Goal: Transaction & Acquisition: Purchase product/service

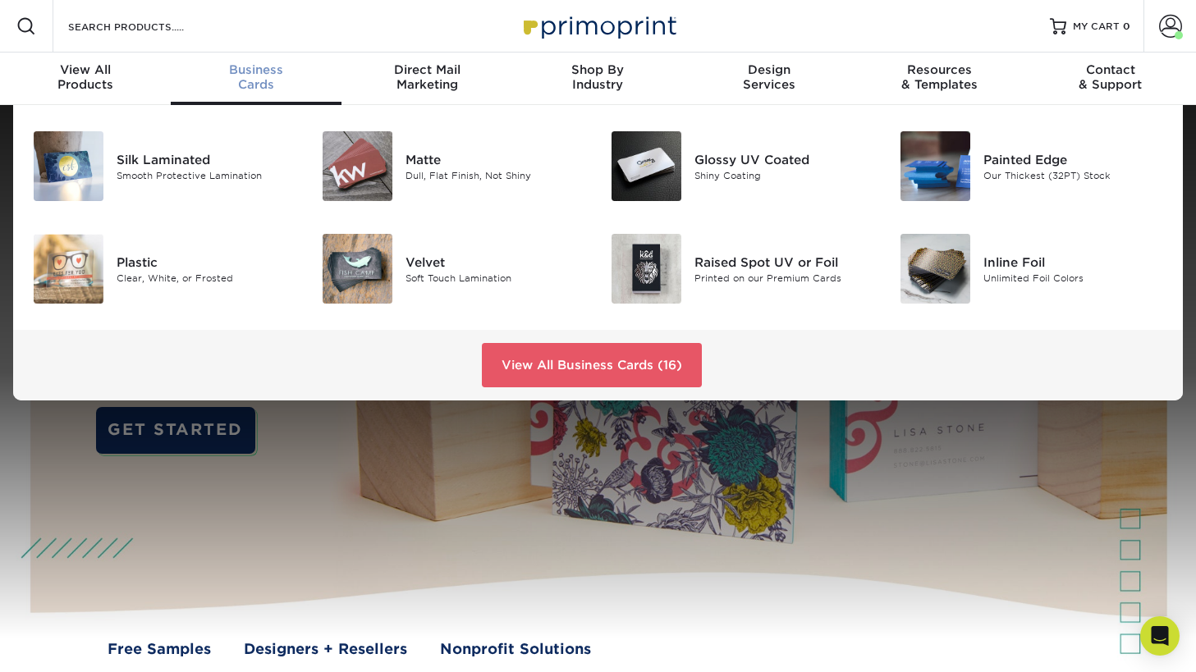
click at [266, 76] on span "Business" at bounding box center [256, 69] width 171 height 15
click at [591, 361] on link "View All Business Cards (16)" at bounding box center [592, 365] width 220 height 44
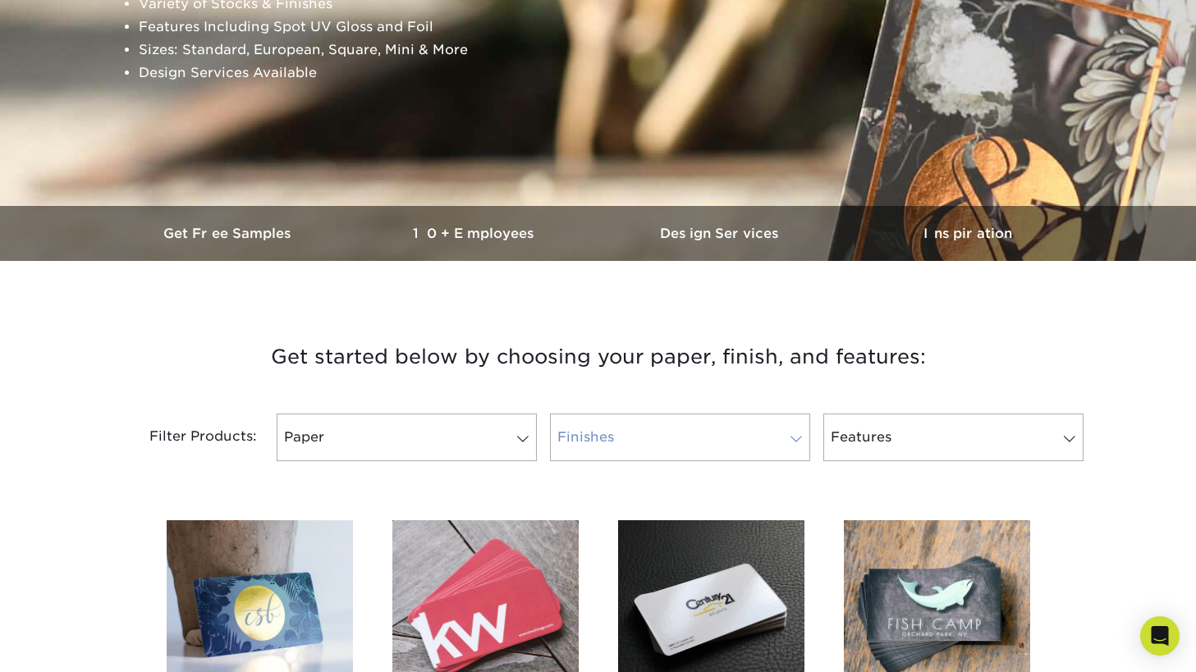
scroll to position [309, 0]
click at [795, 432] on link "Finishes" at bounding box center [680, 439] width 260 height 48
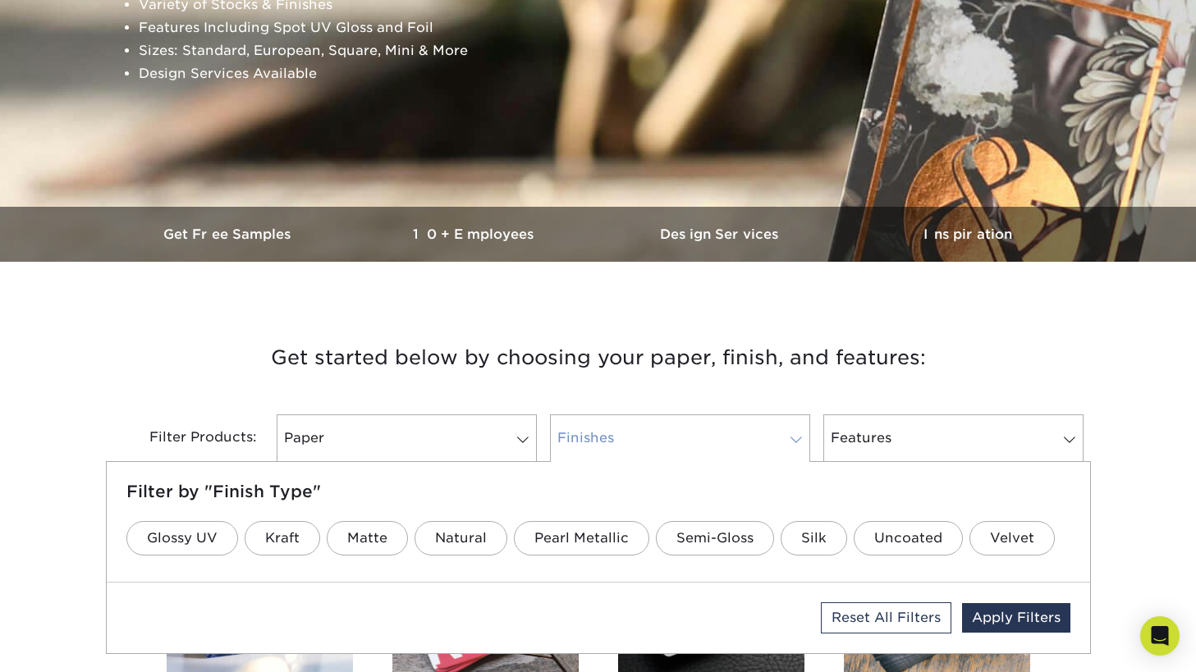
click at [791, 427] on link "Finishes" at bounding box center [680, 439] width 260 height 48
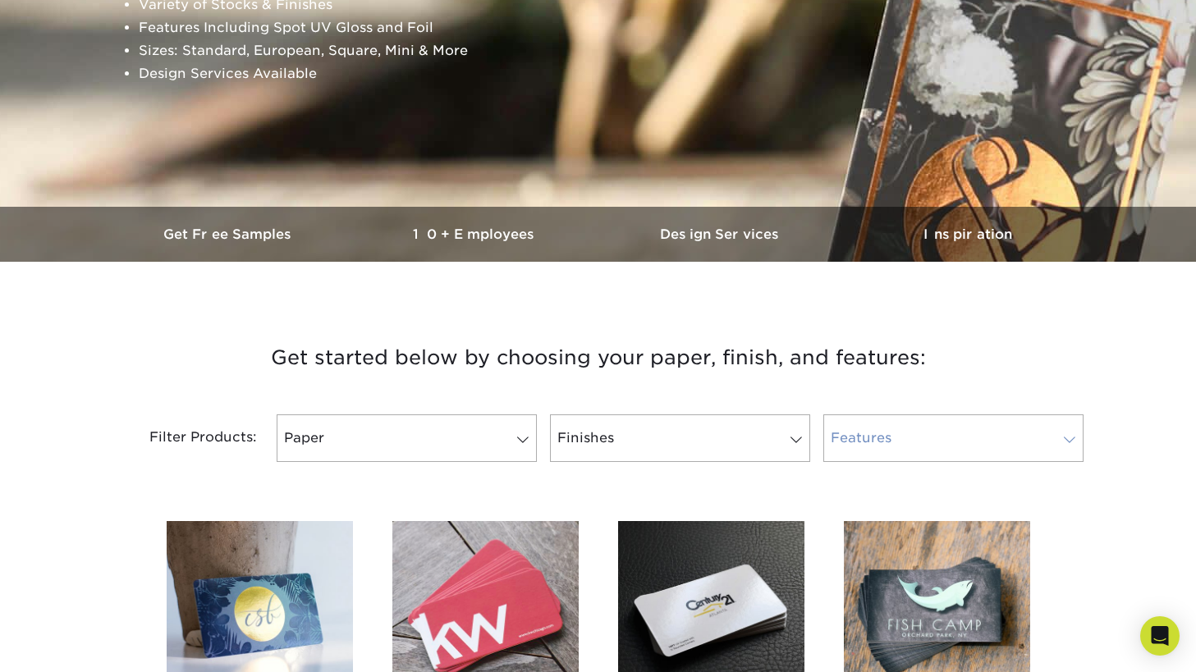
click at [974, 428] on link "Features" at bounding box center [953, 439] width 260 height 48
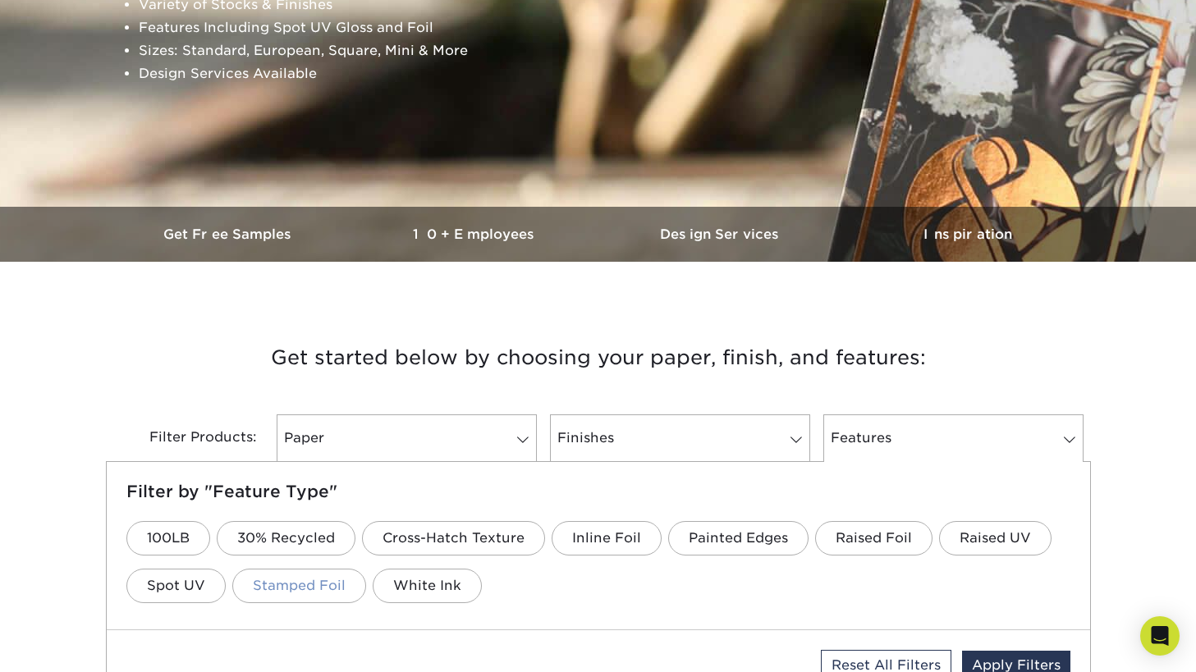
click at [329, 578] on link "Stamped Foil" at bounding box center [299, 586] width 134 height 34
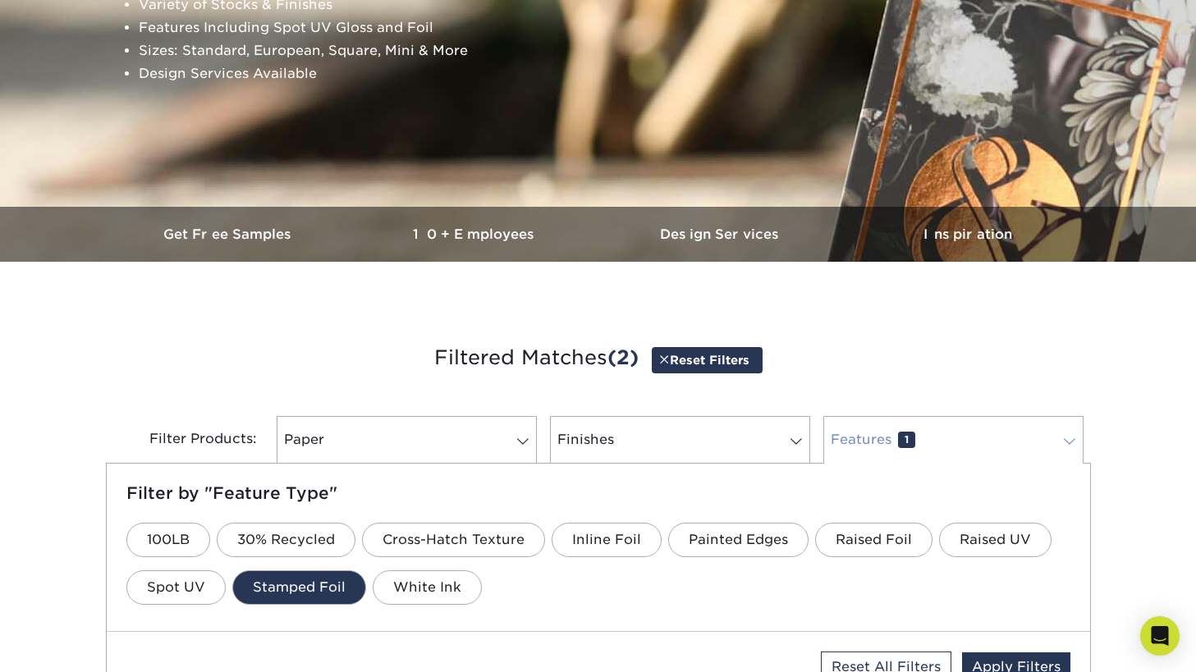
click at [1069, 442] on span at bounding box center [1069, 441] width 23 height 13
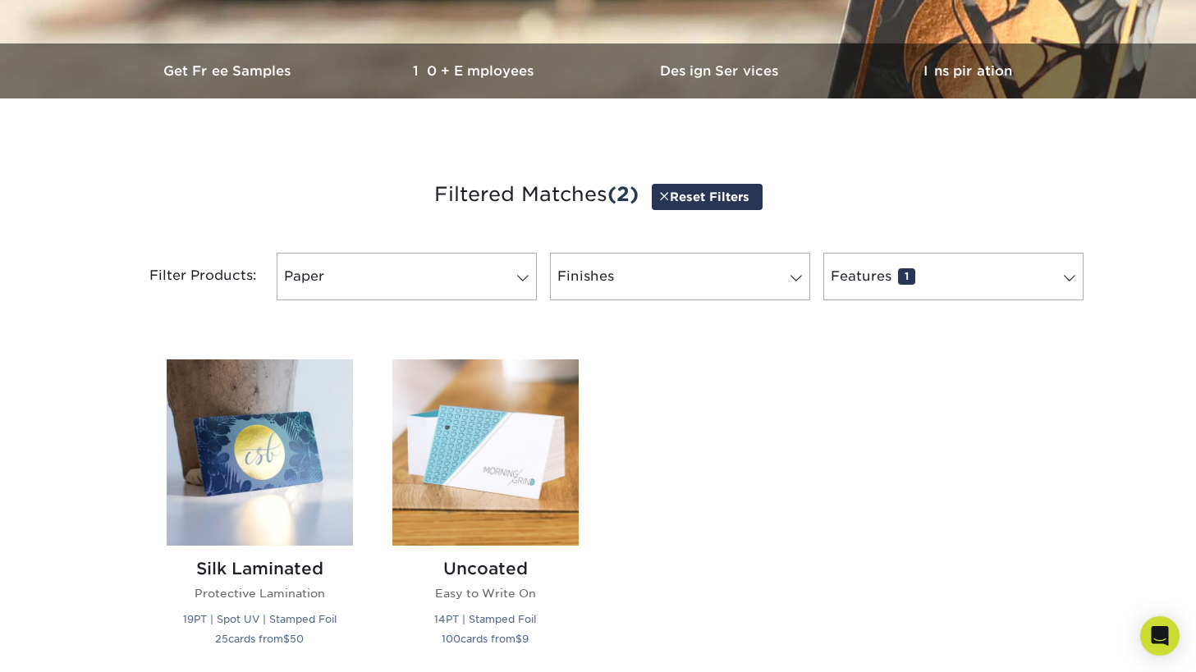
scroll to position [481, 0]
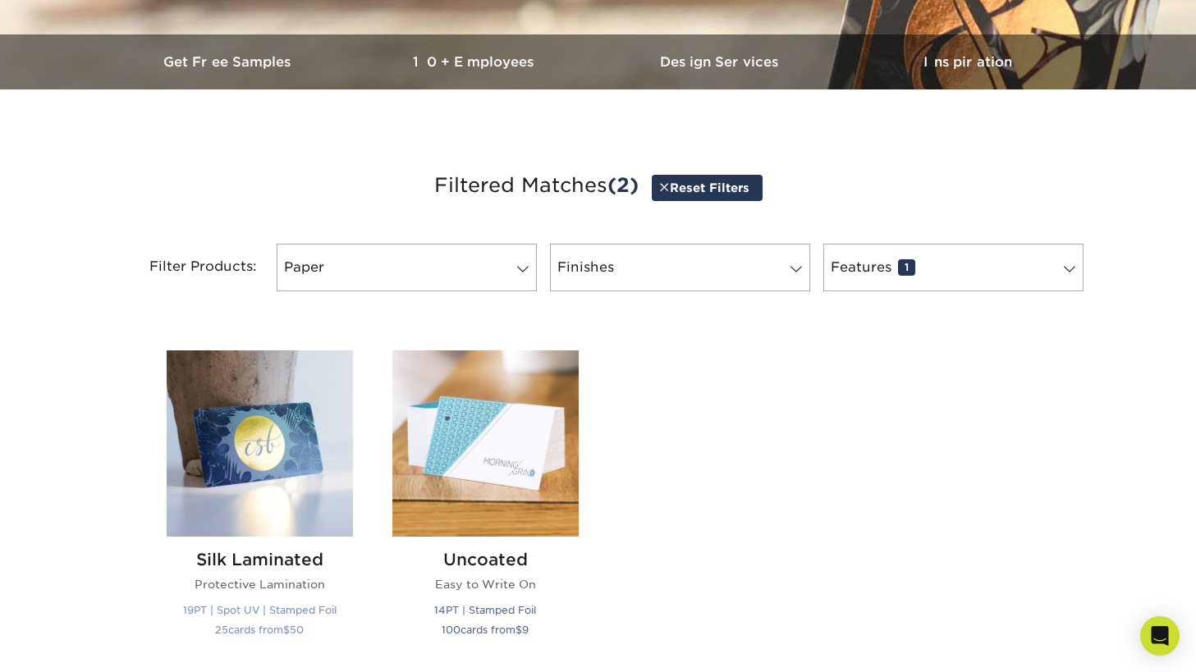
click at [258, 475] on img at bounding box center [260, 443] width 186 height 186
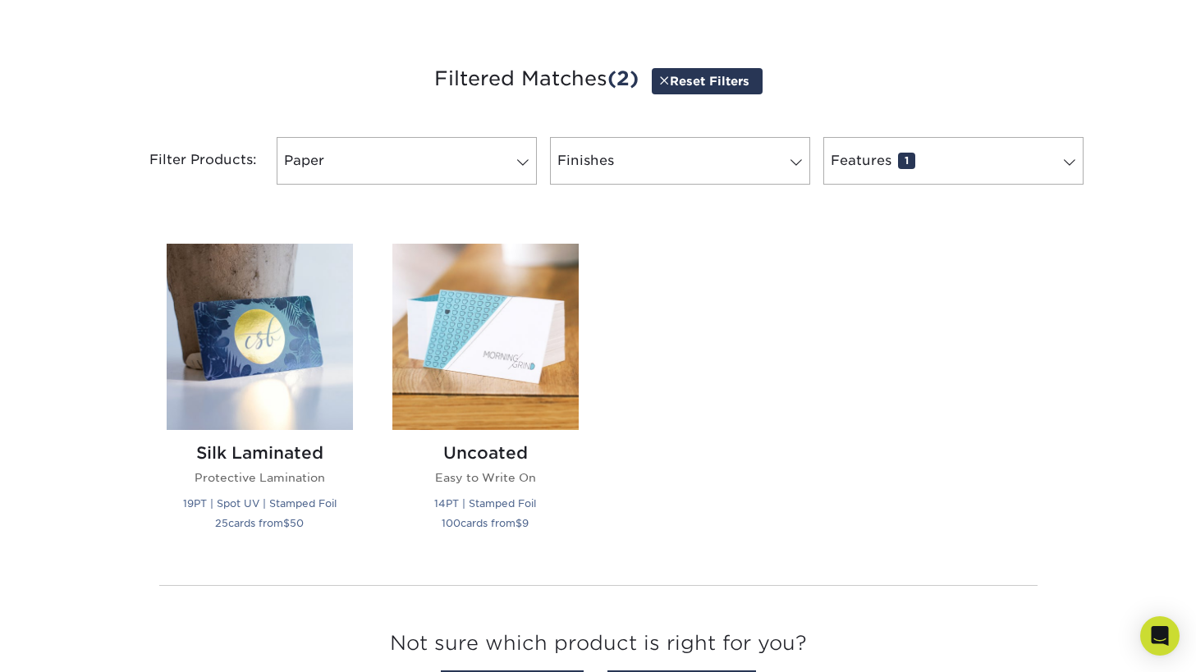
scroll to position [596, 0]
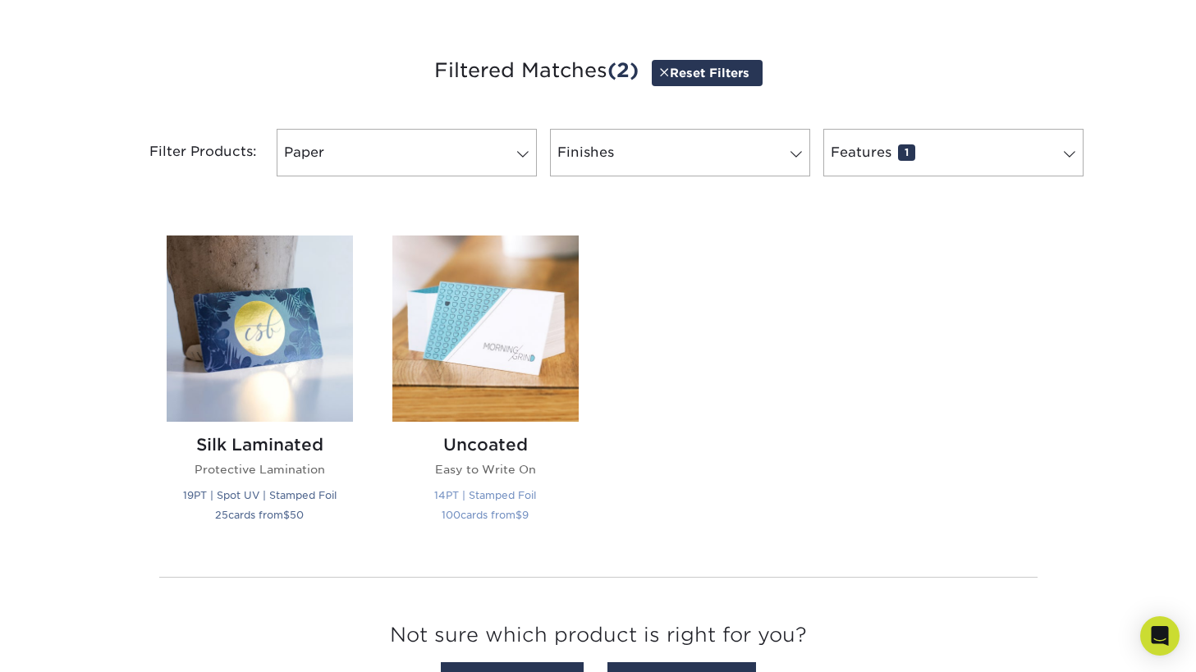
click at [502, 355] on img at bounding box center [485, 329] width 186 height 186
click at [293, 328] on img at bounding box center [260, 329] width 186 height 186
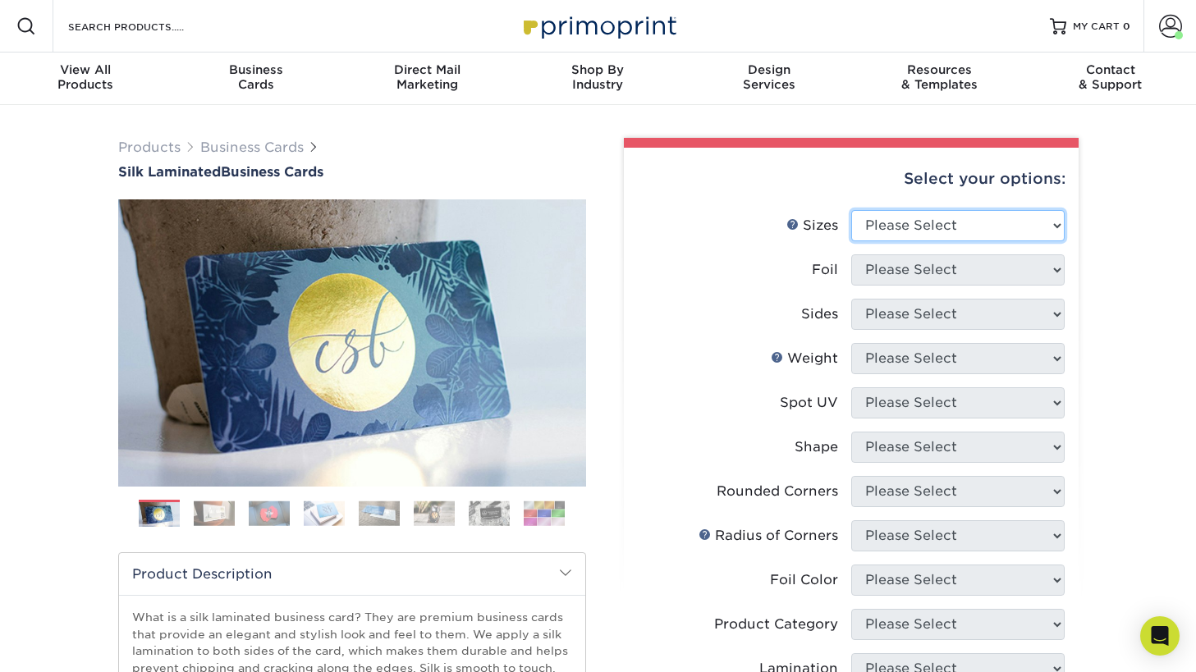
select select "2.00x3.50"
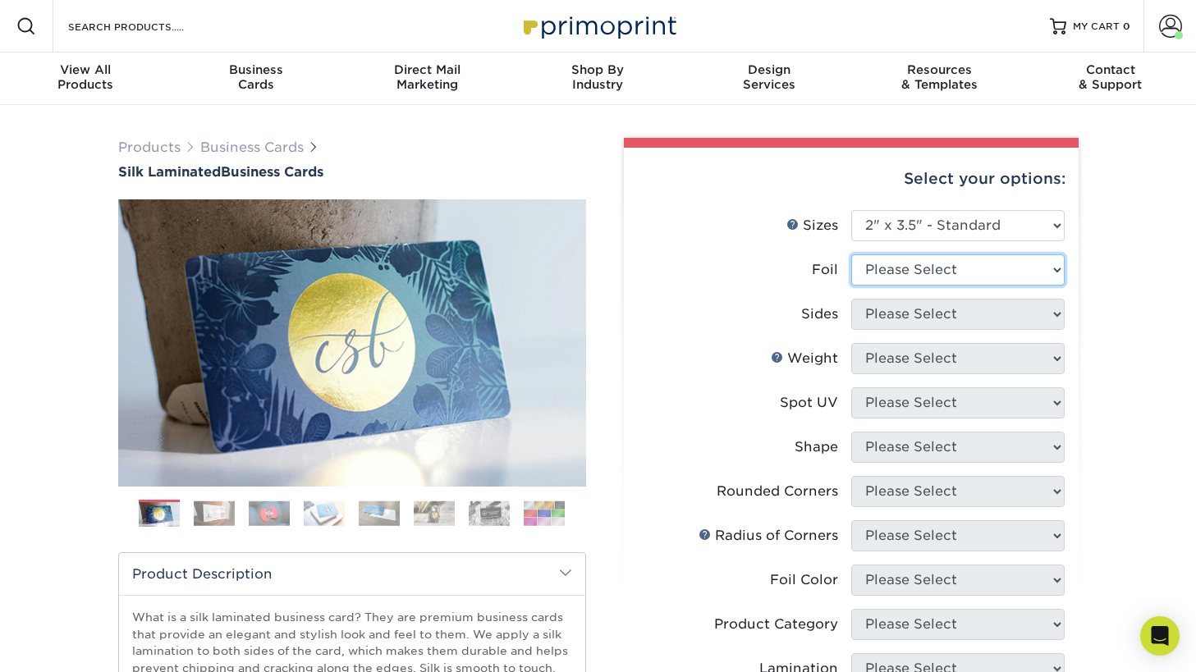
select select "1"
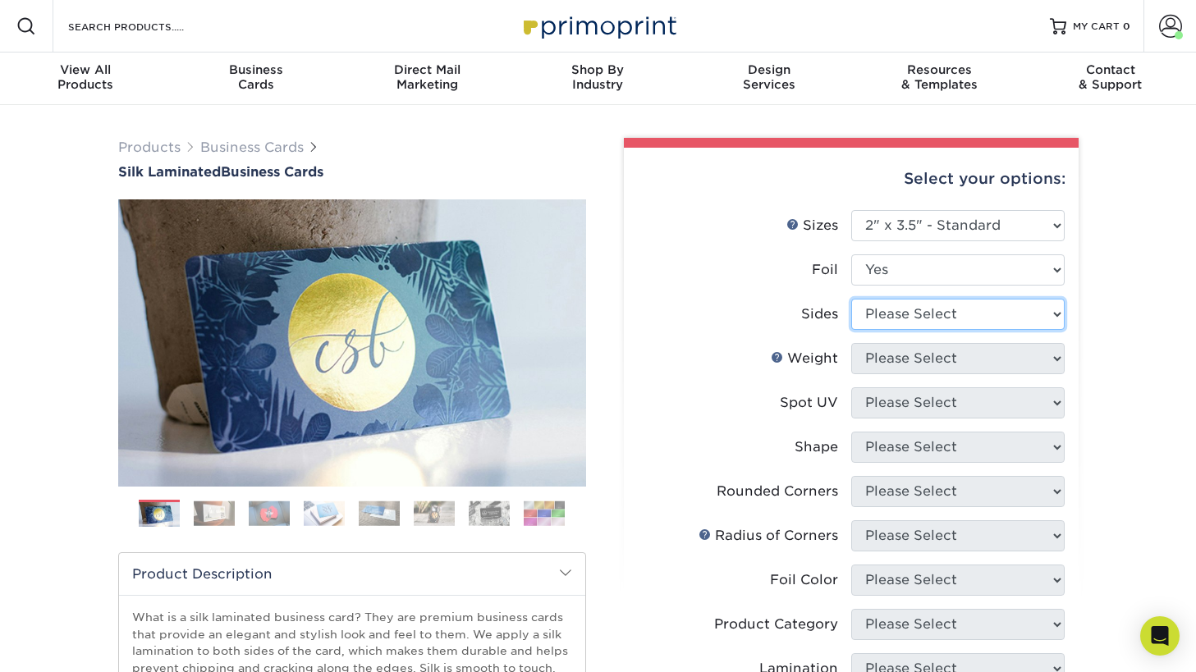
select select "a75ac2f1-9911-48d6-841d-245b5ac08f27"
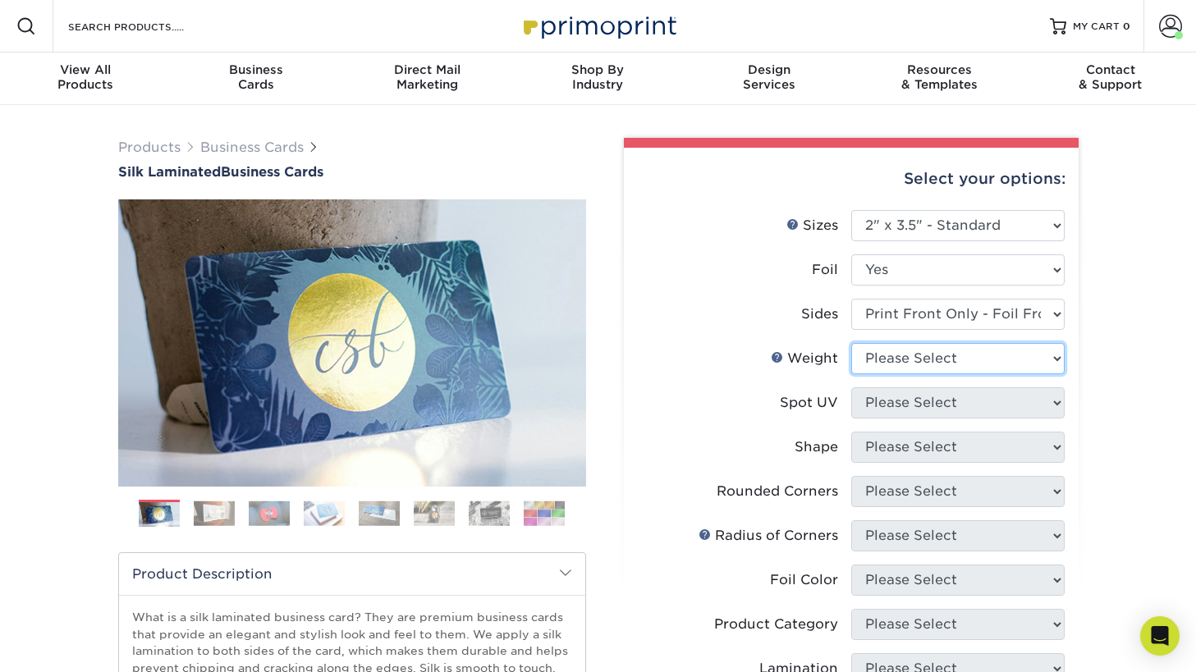
select select "16PT"
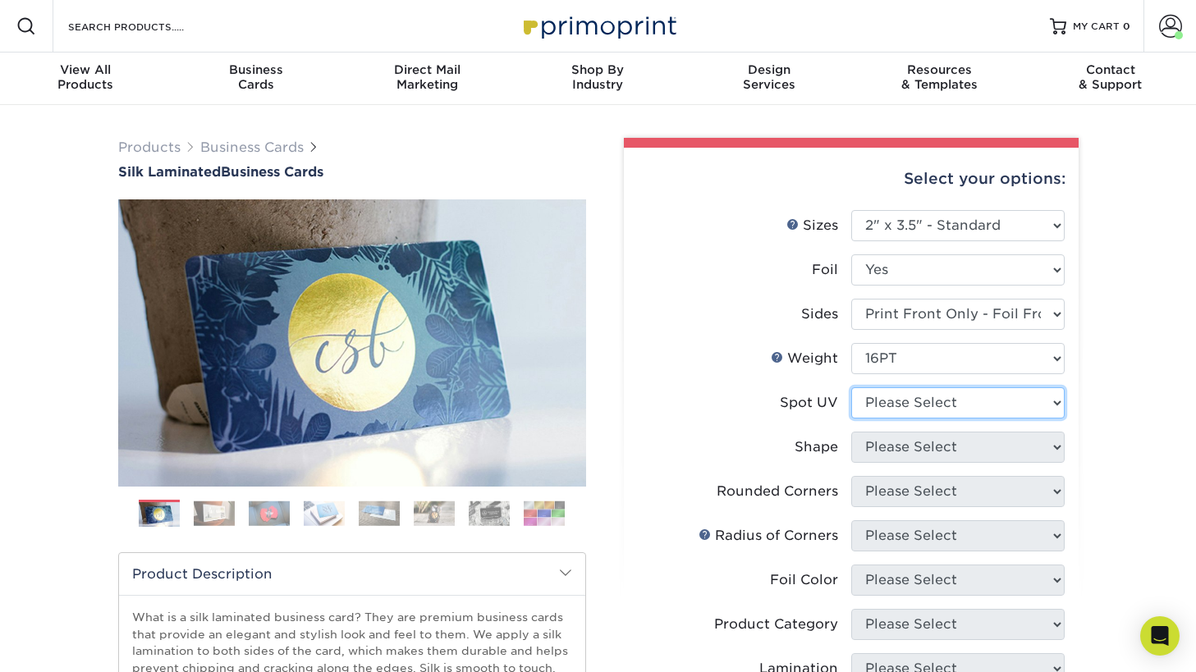
select select "3"
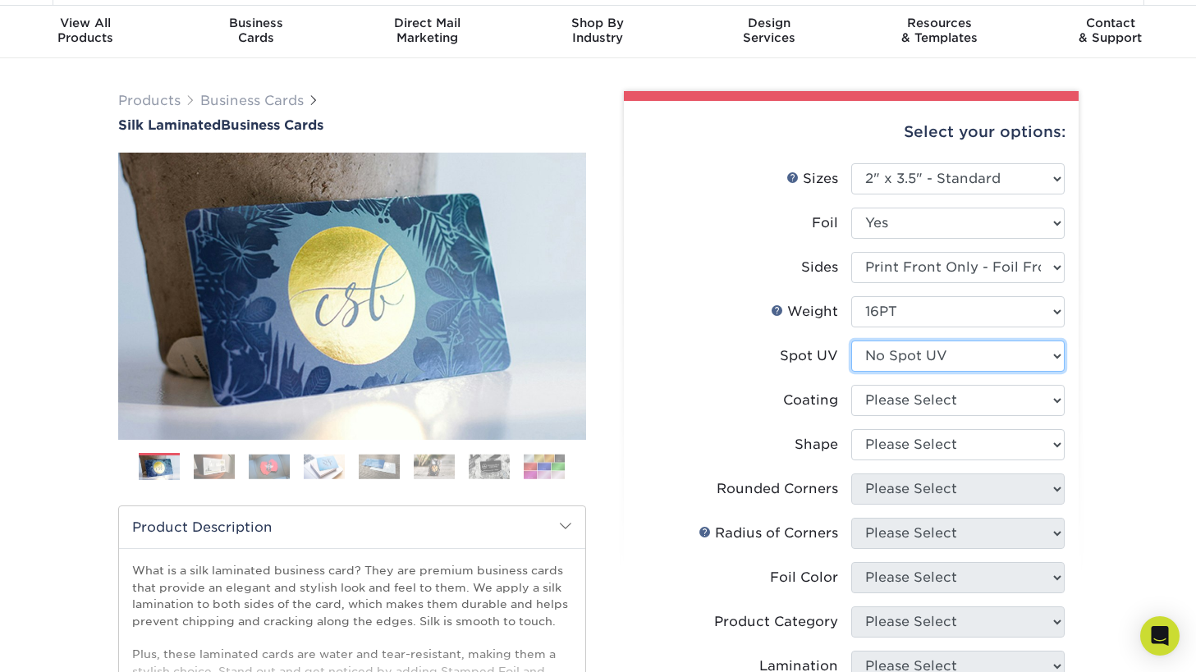
scroll to position [48, 0]
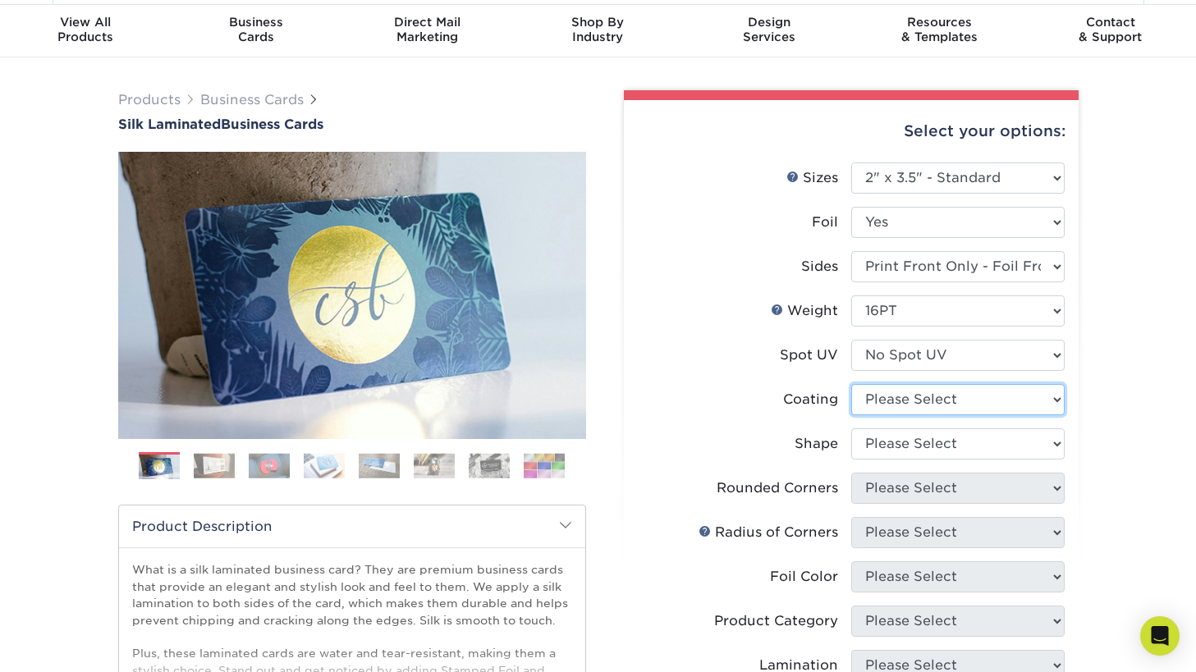
select select "3e7618de-abca-4bda-9f97-8b9129e913d8"
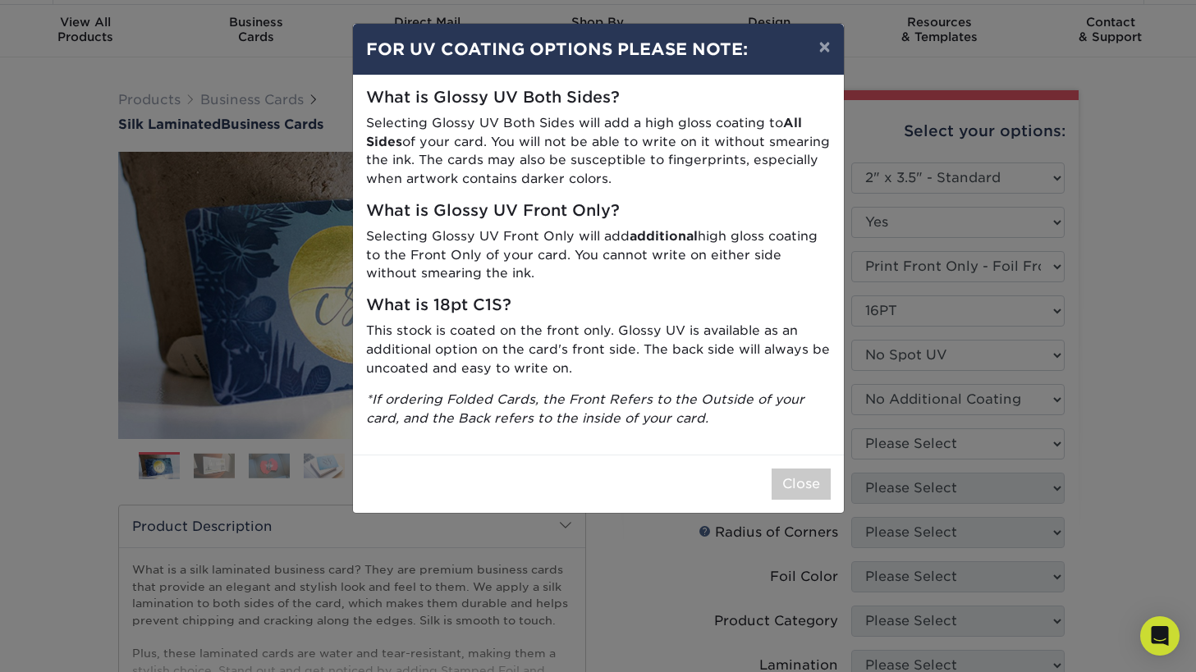
click at [822, 473] on button "Close" at bounding box center [801, 484] width 59 height 31
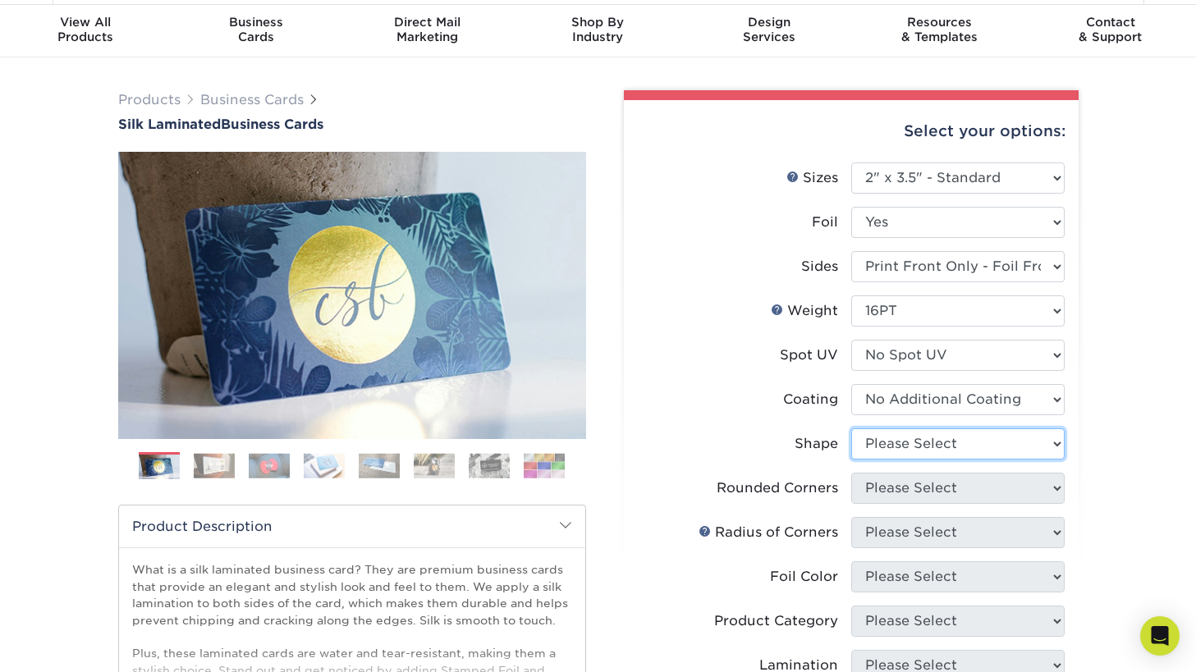
select select "standard"
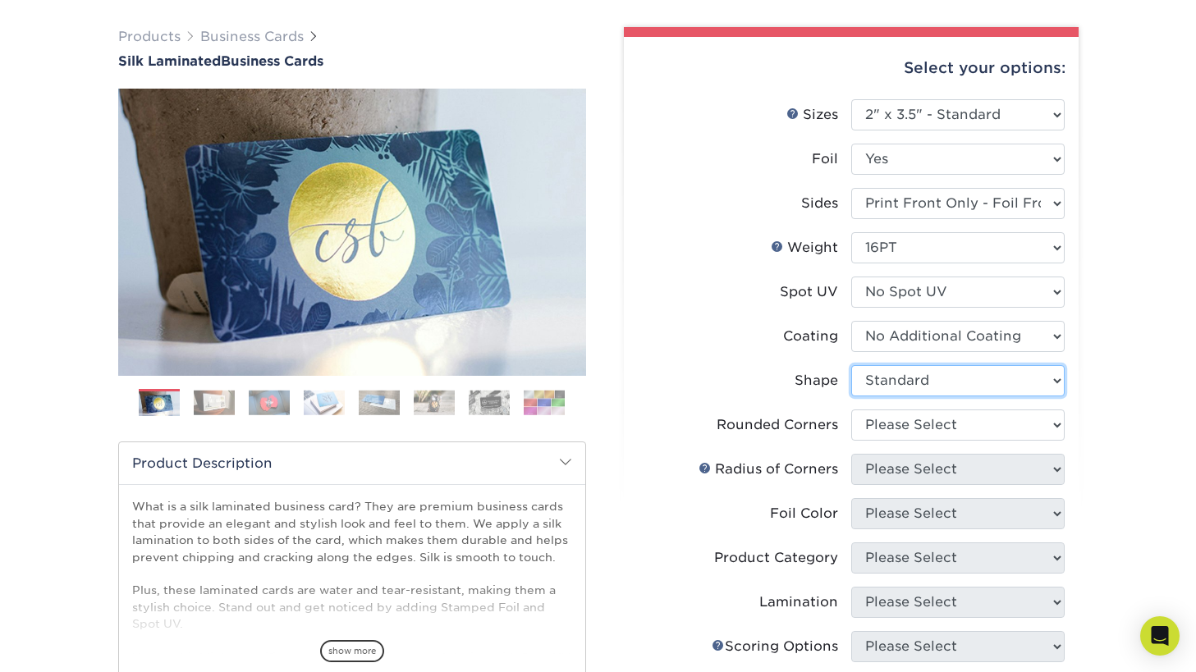
scroll to position [109, 0]
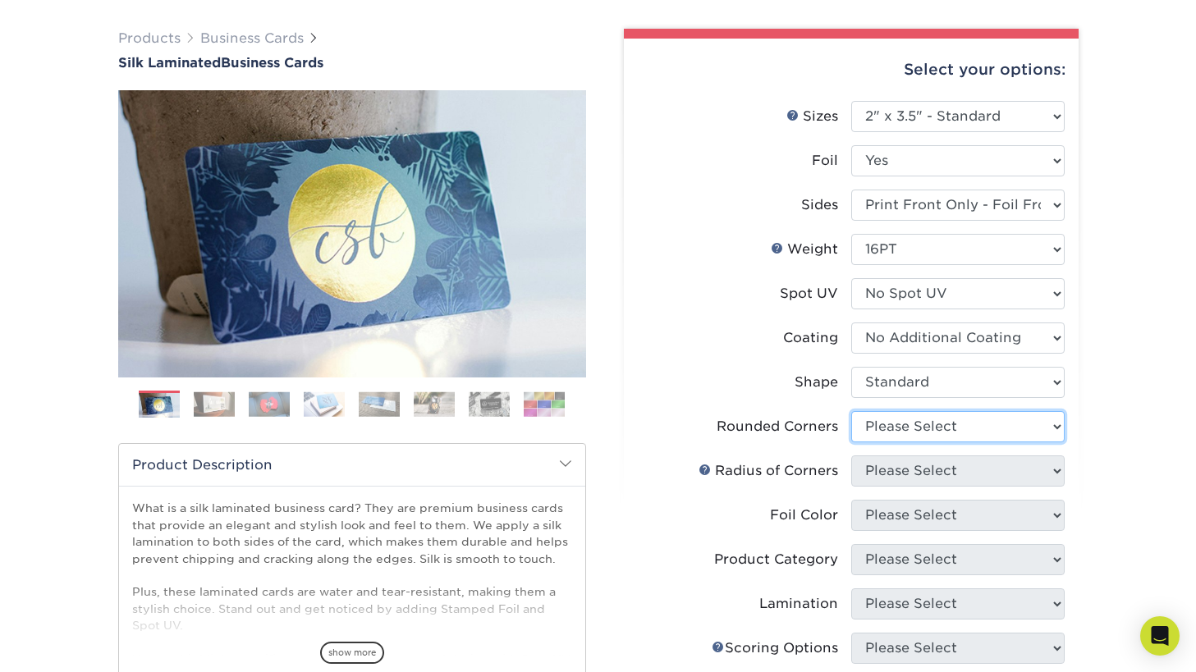
select select "0"
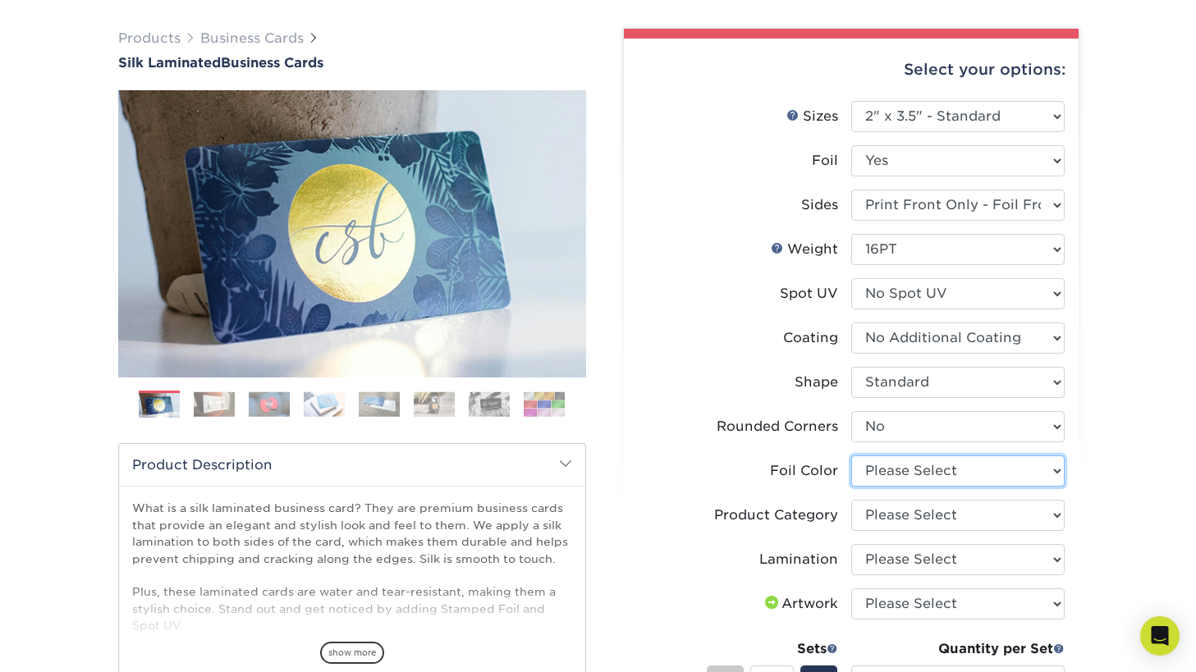
select select "a834dd52-fe06-4ed6-9a86-5bd3c2d02515"
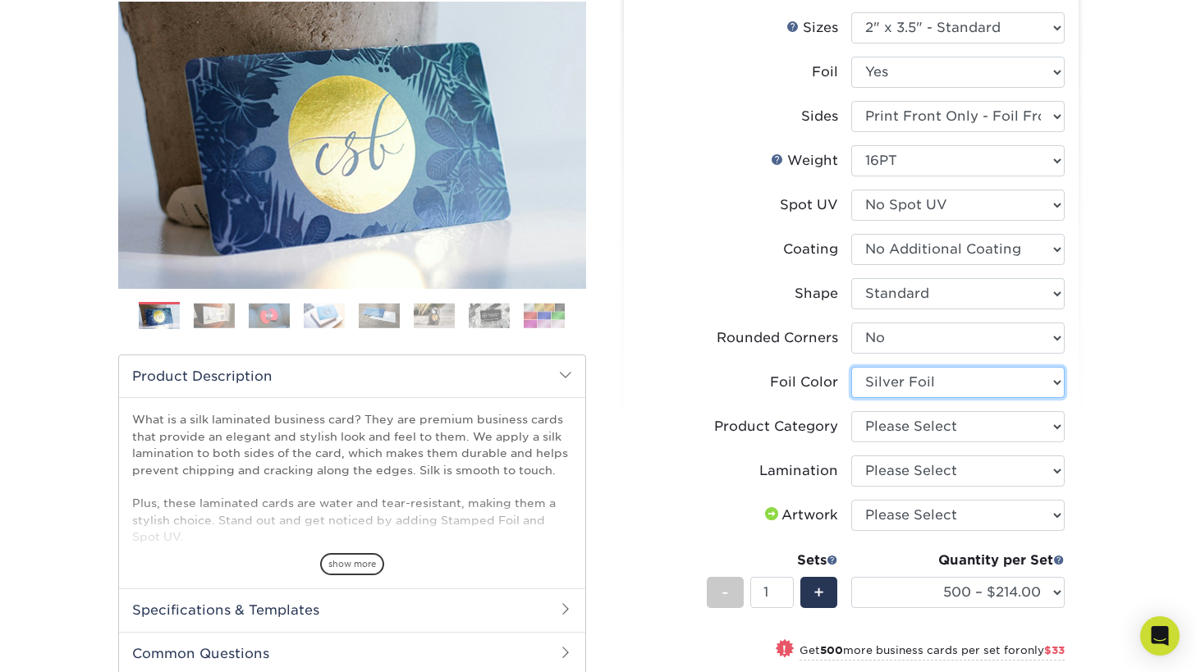
scroll to position [195, 0]
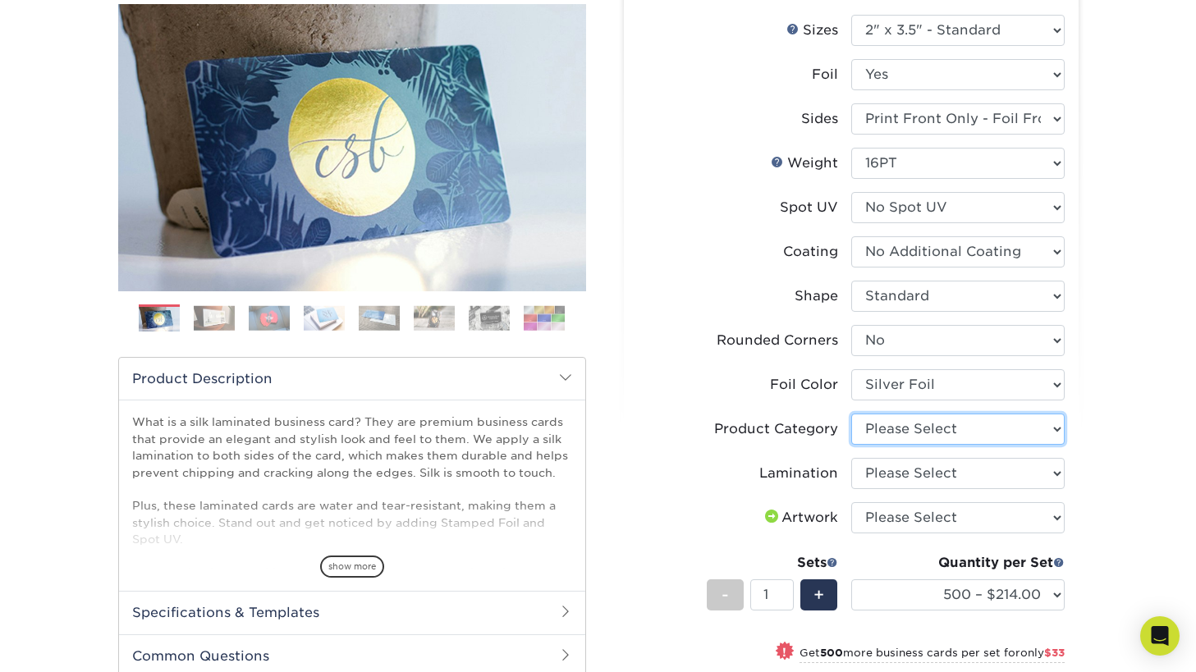
select select "3b5148f1-0588-4f88-a218-97bcfdce65c1"
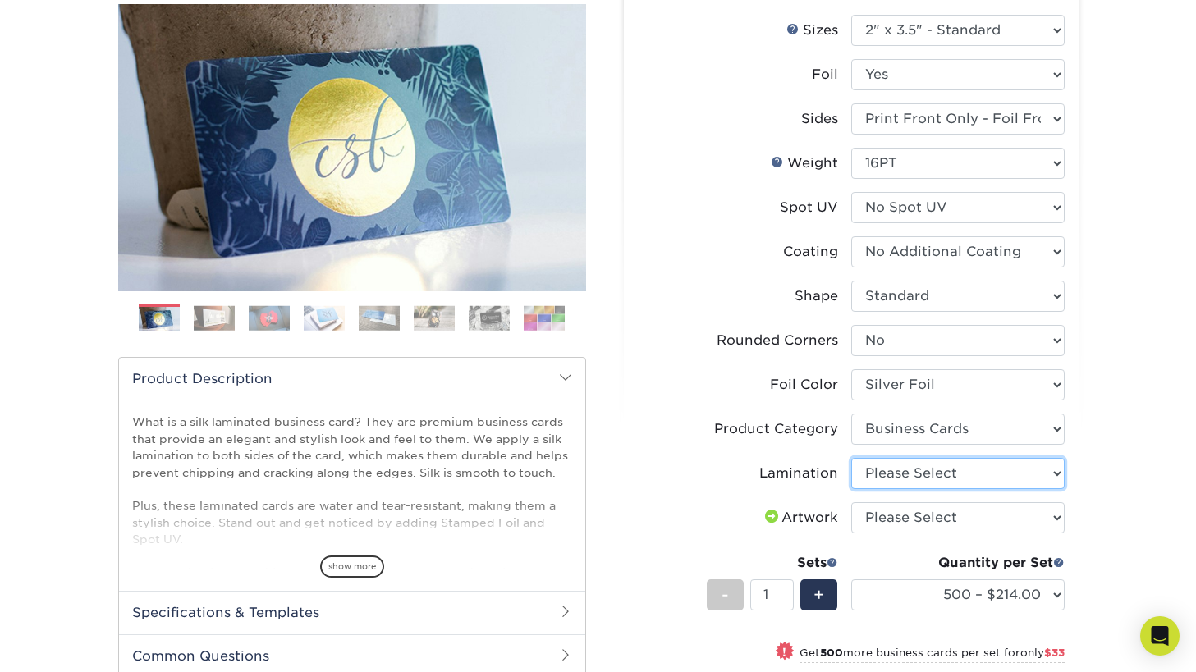
select select "ccacb42f-45f7-42d3-bbd3-7c8421cf37f0"
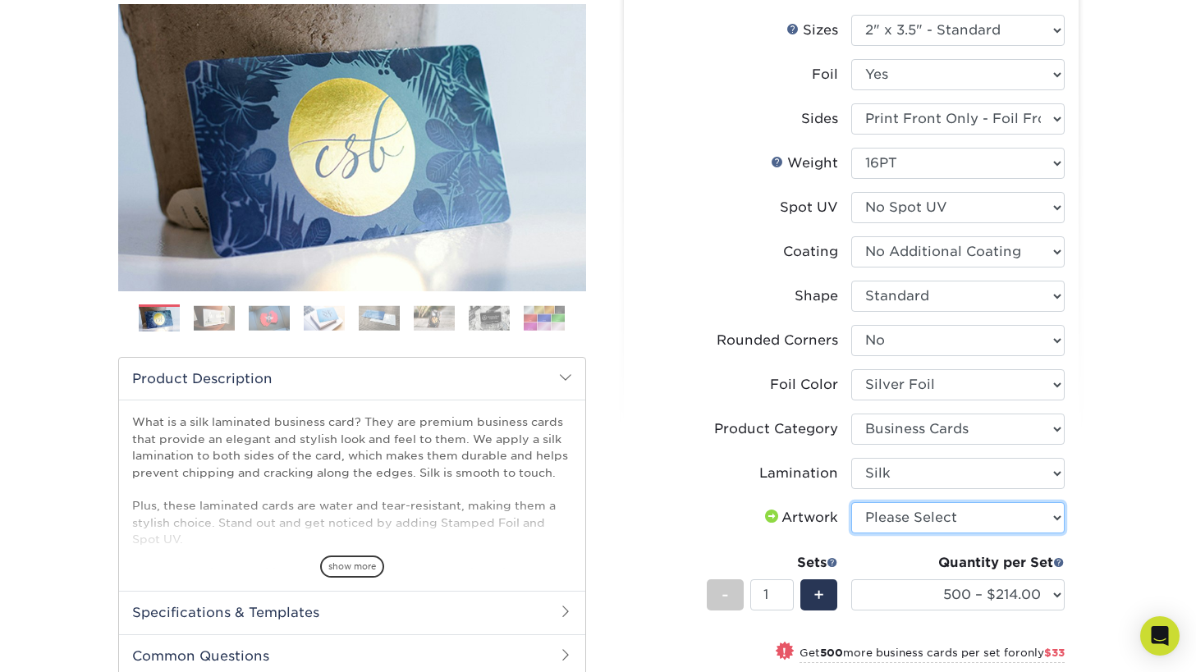
select select "upload"
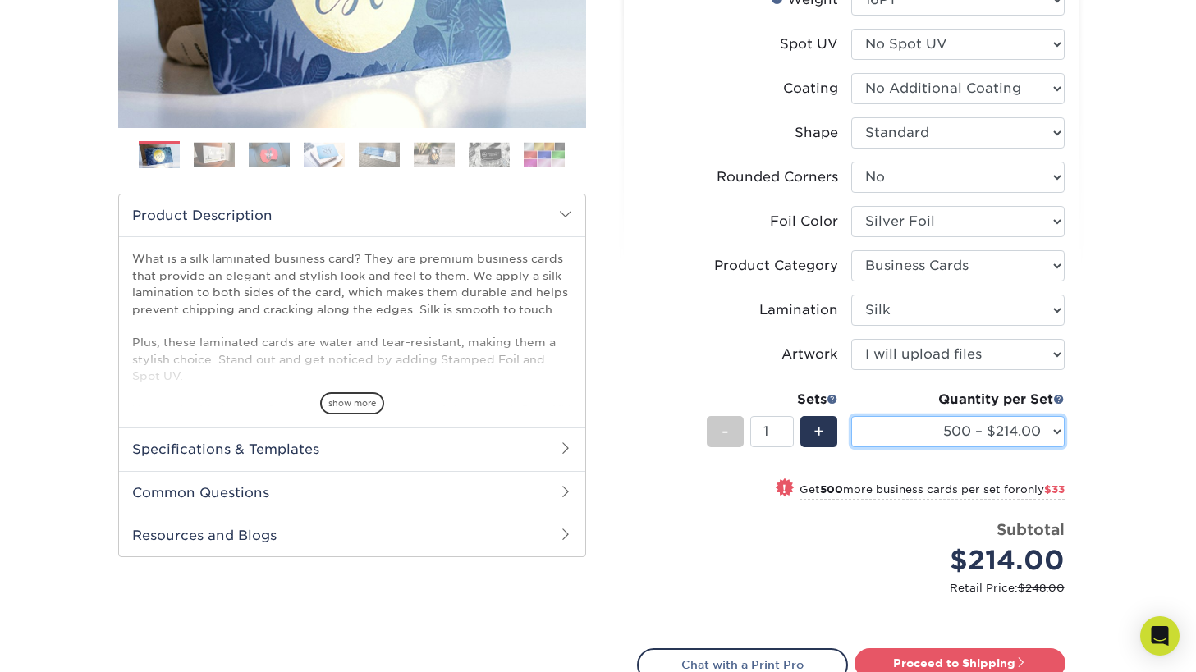
scroll to position [359, 0]
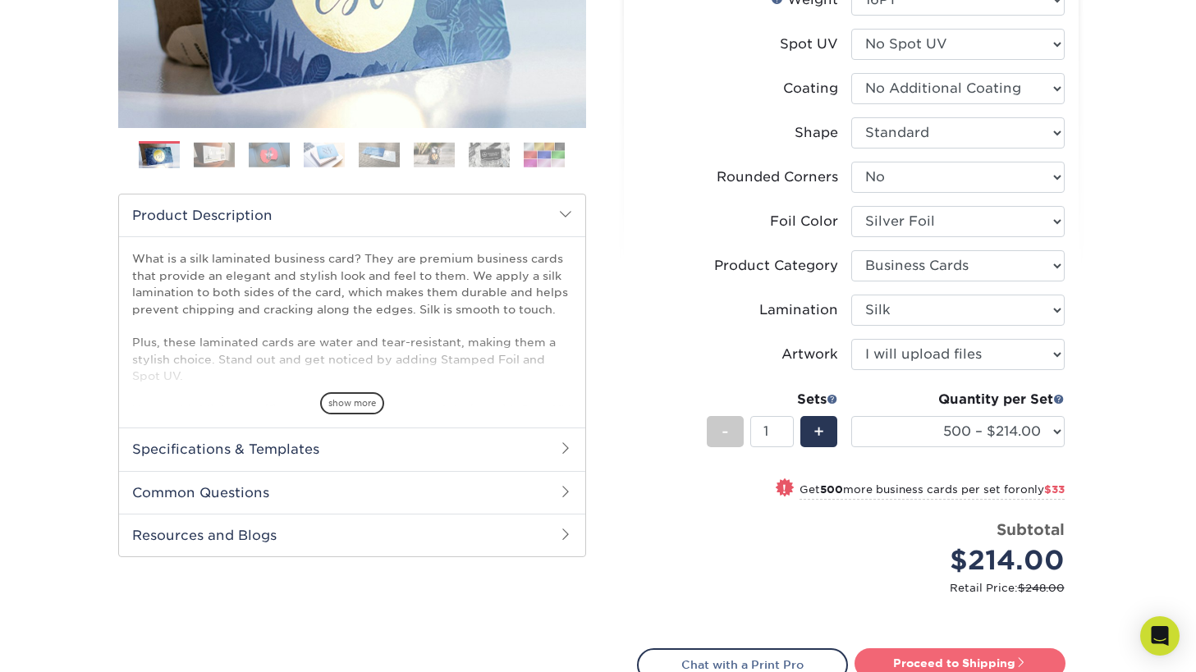
click at [943, 659] on link "Proceed to Shipping" at bounding box center [959, 663] width 211 height 30
type input "Set 1"
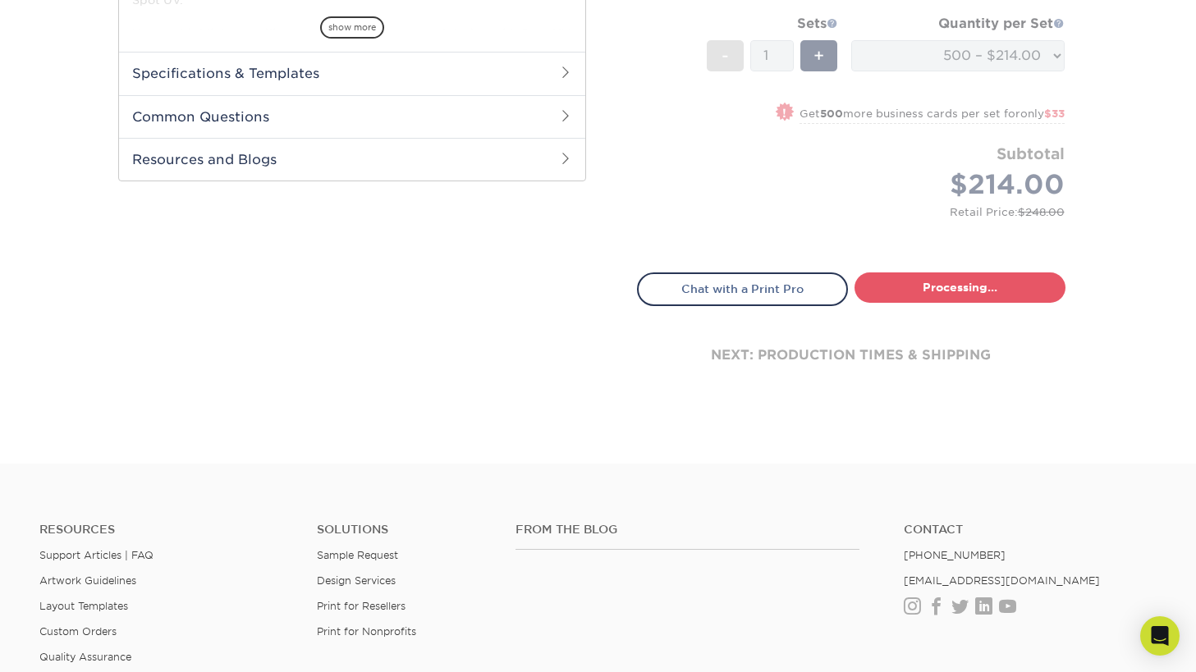
select select "dbf0b7df-1922-4b21-bded-aa8d2ef5000d"
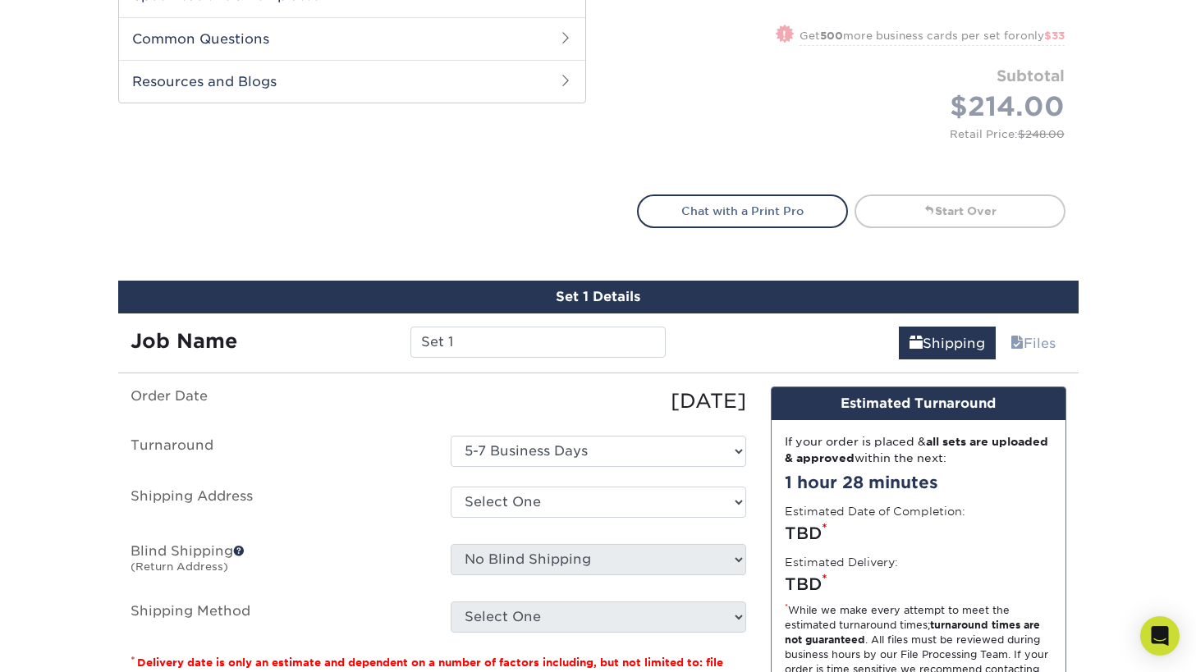
scroll to position [861, 0]
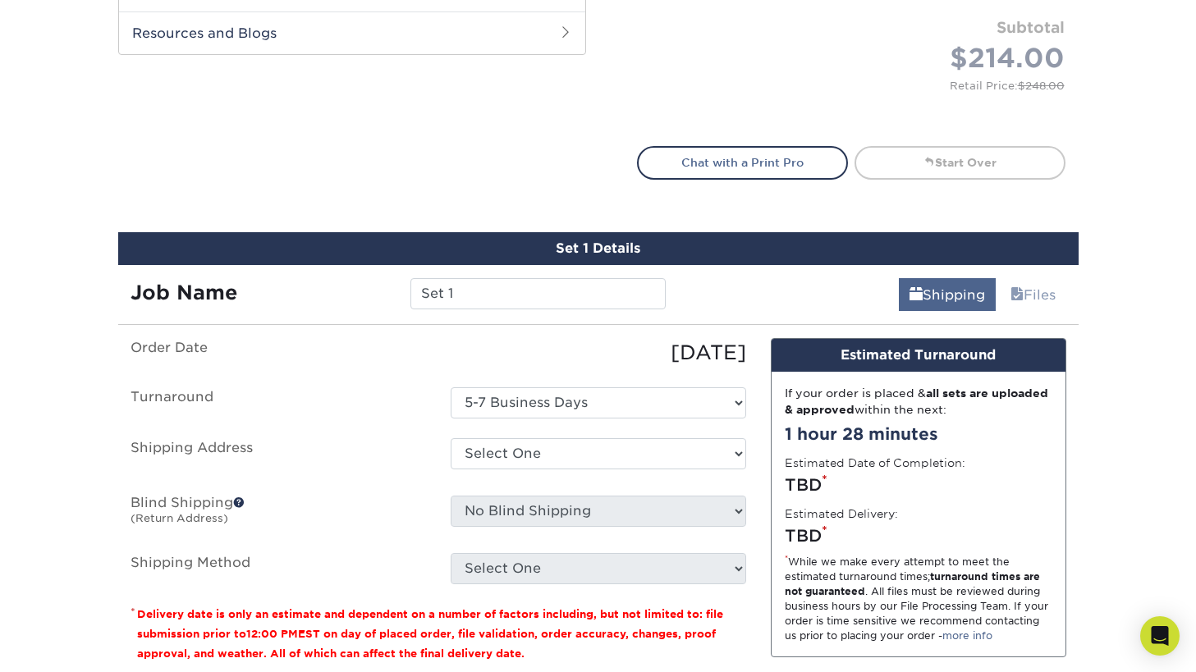
click at [937, 293] on link "Shipping" at bounding box center [947, 294] width 97 height 33
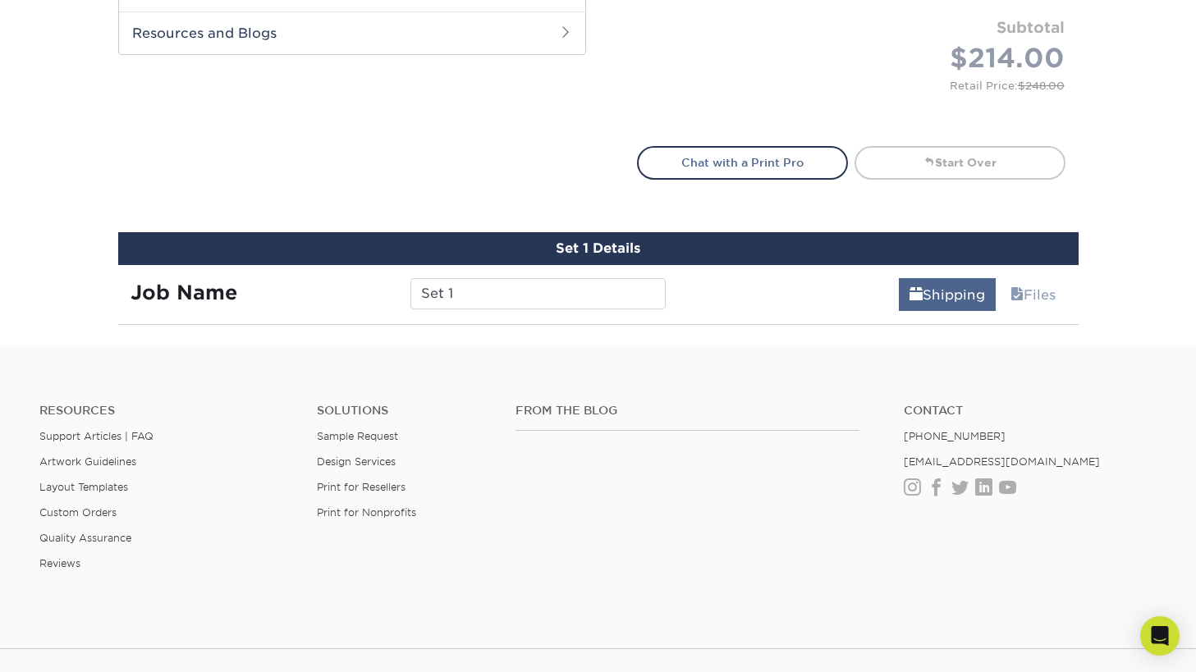
click at [937, 293] on link "Shipping" at bounding box center [947, 294] width 97 height 33
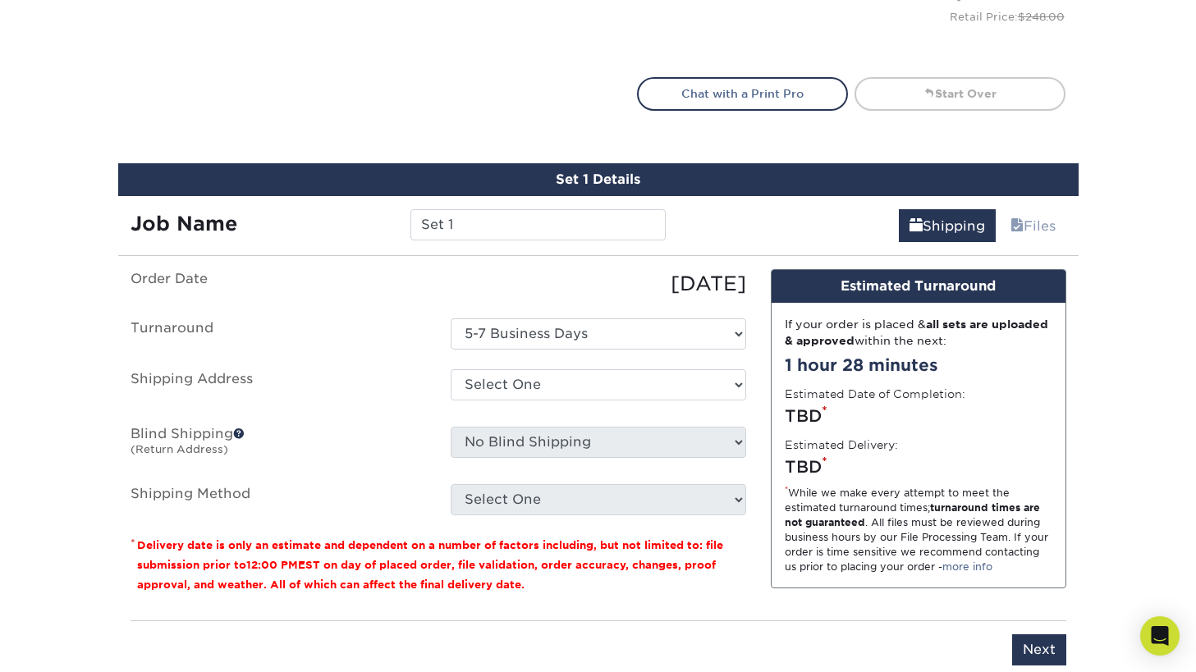
scroll to position [950, 0]
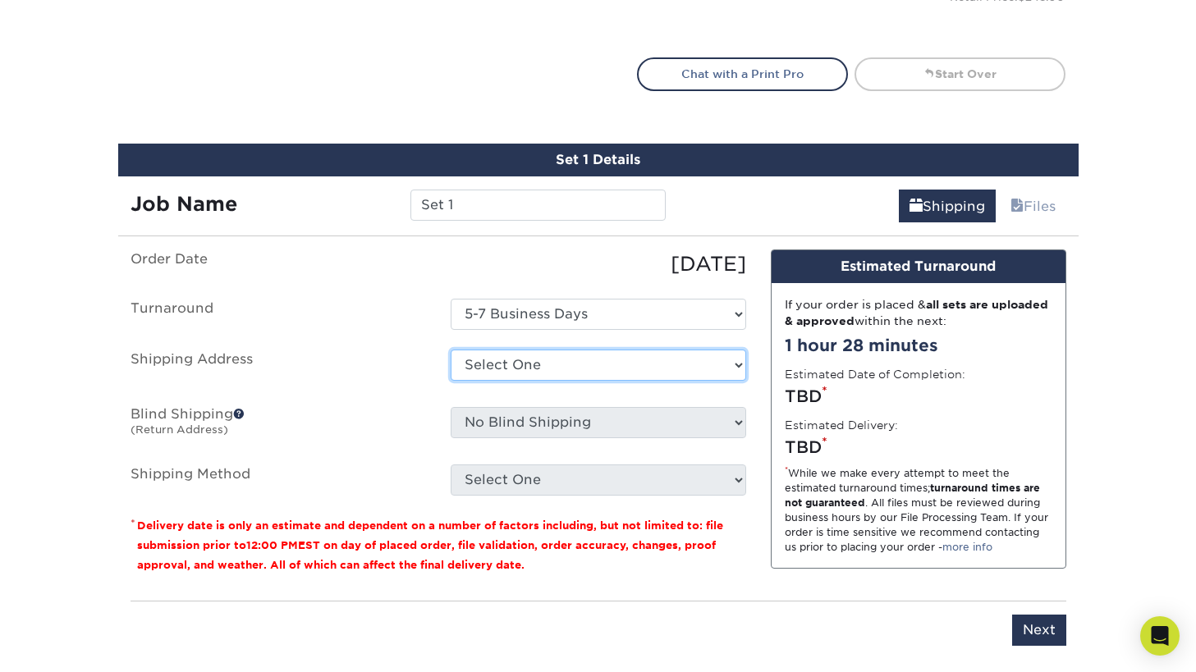
select select "276919"
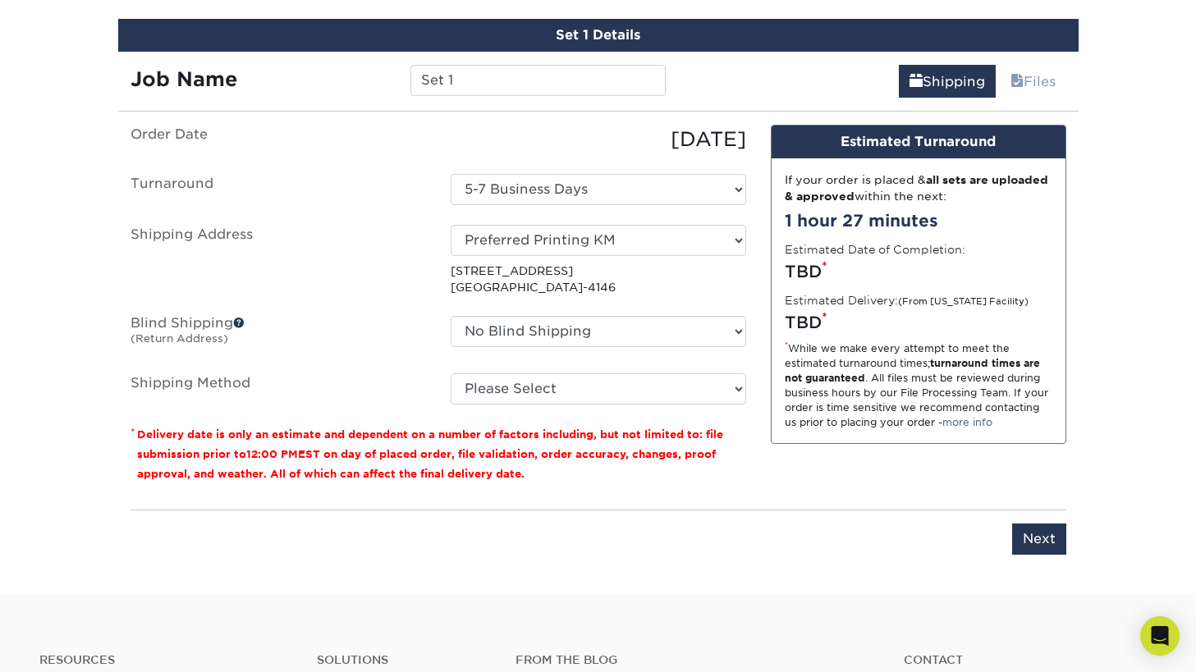
scroll to position [1070, 0]
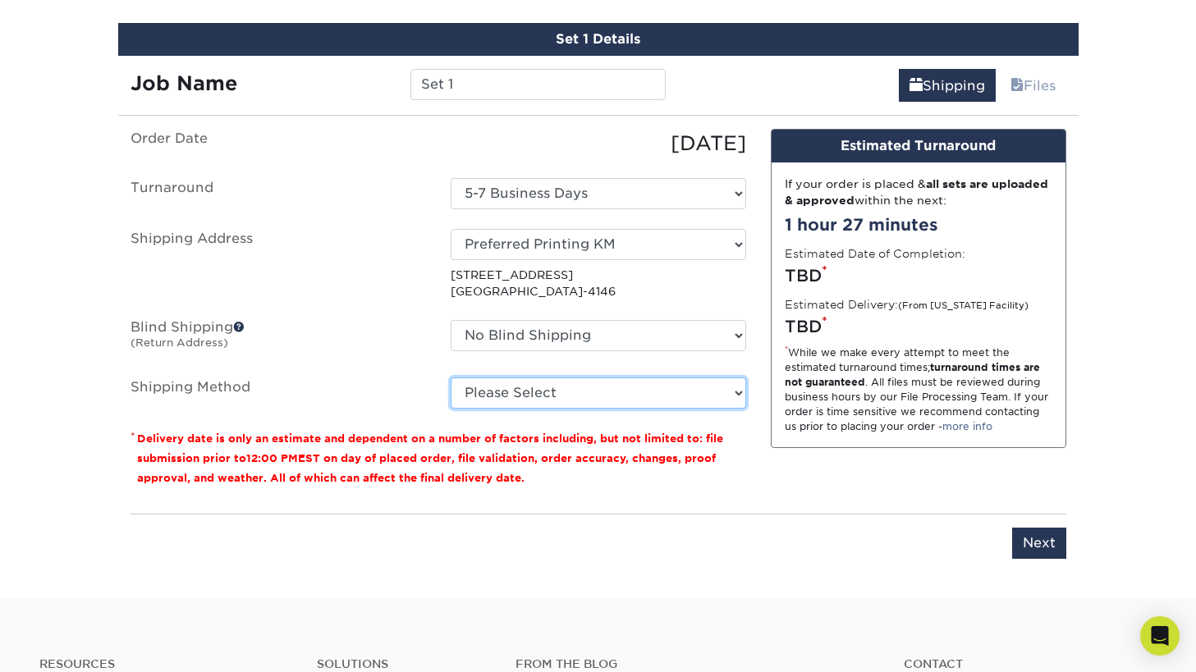
select select "03"
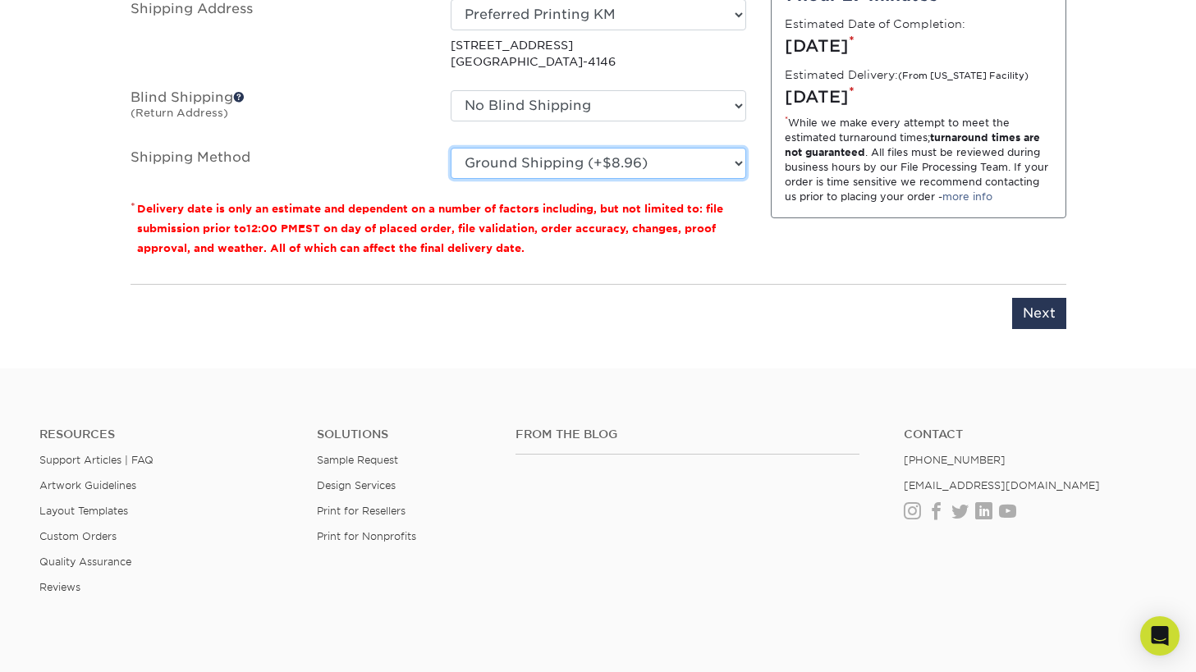
scroll to position [1363, 0]
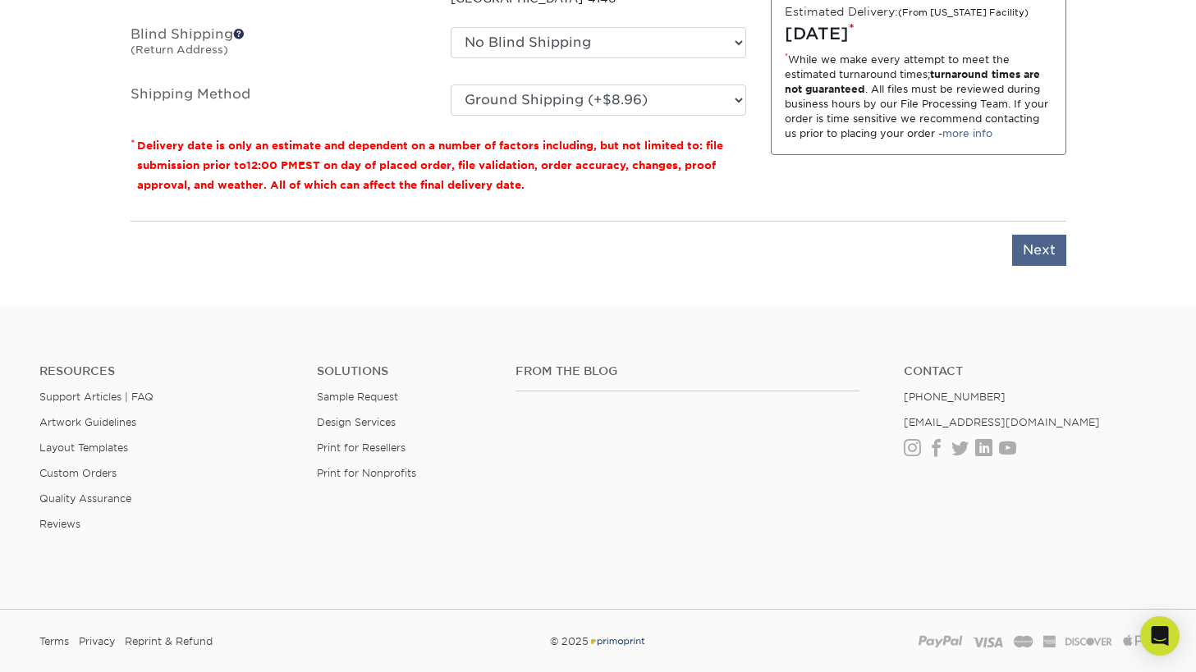
click at [1031, 259] on input "Next" at bounding box center [1039, 250] width 54 height 31
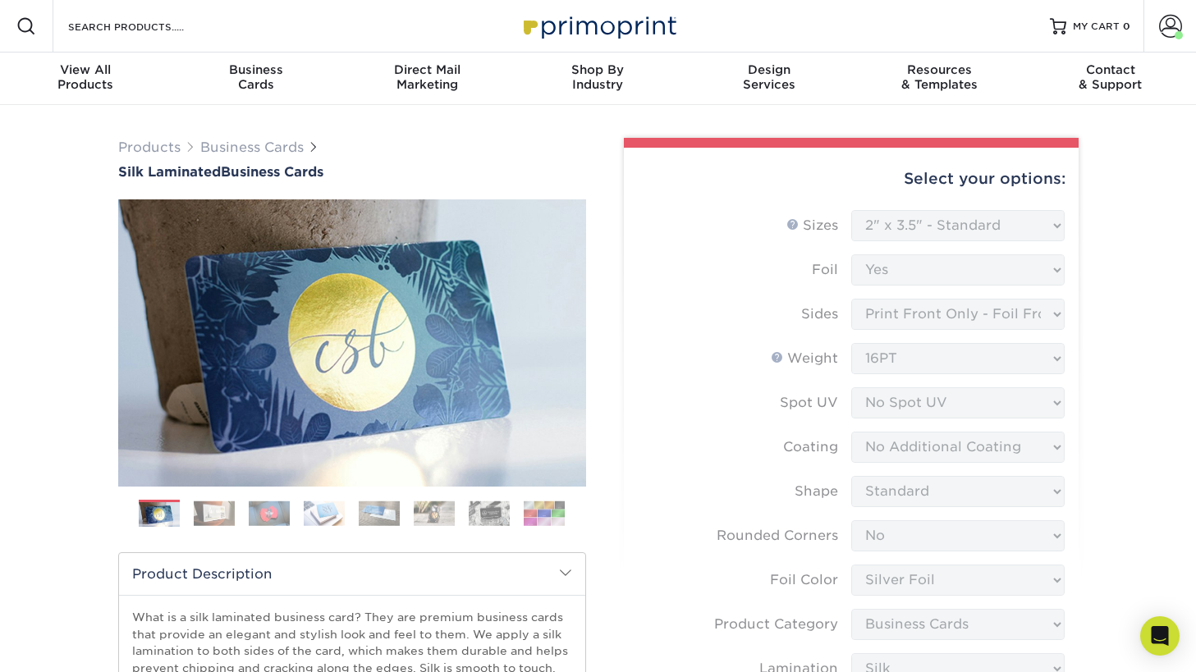
scroll to position [0, 0]
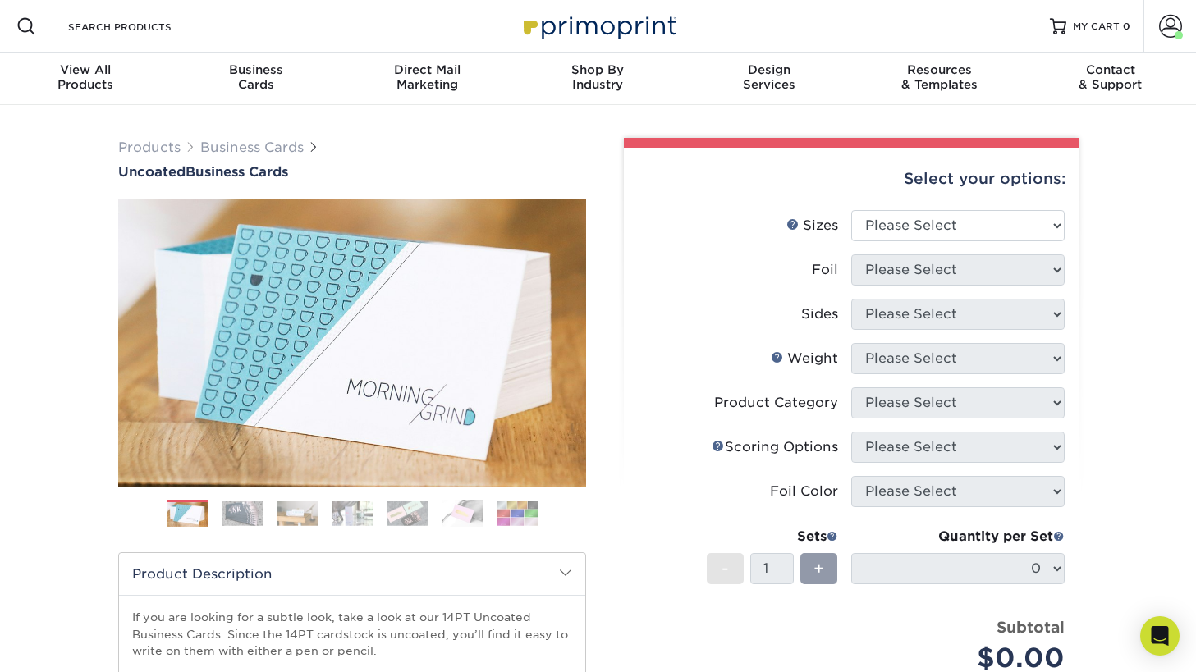
scroll to position [0, 1]
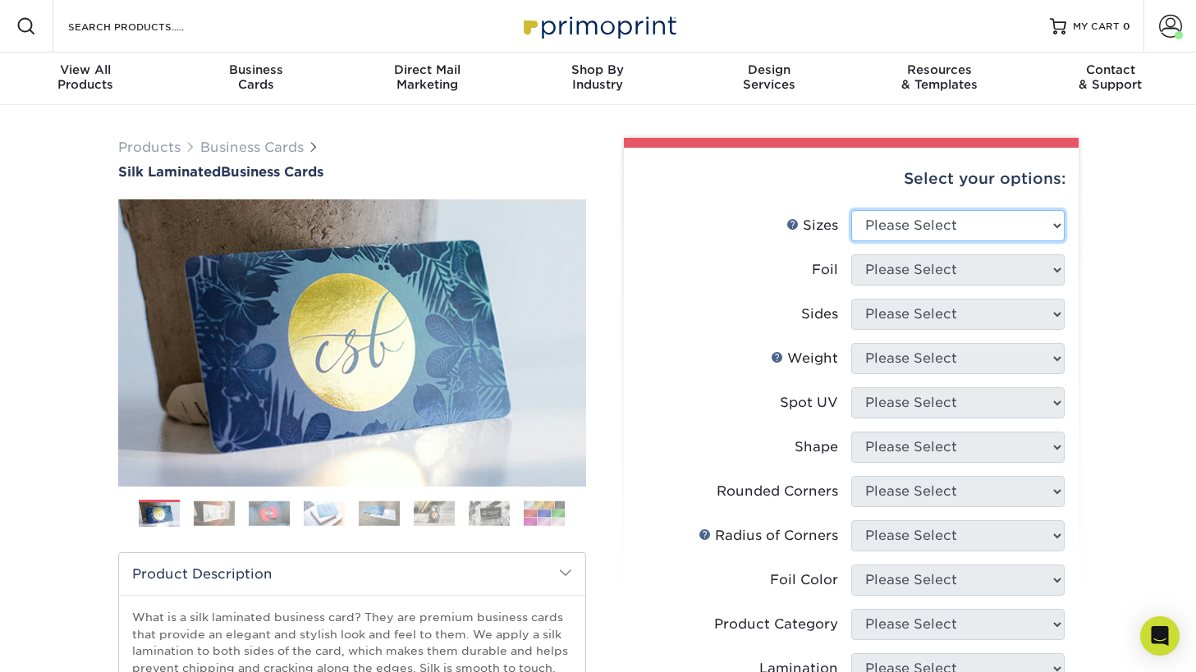
select select "2.00x3.50"
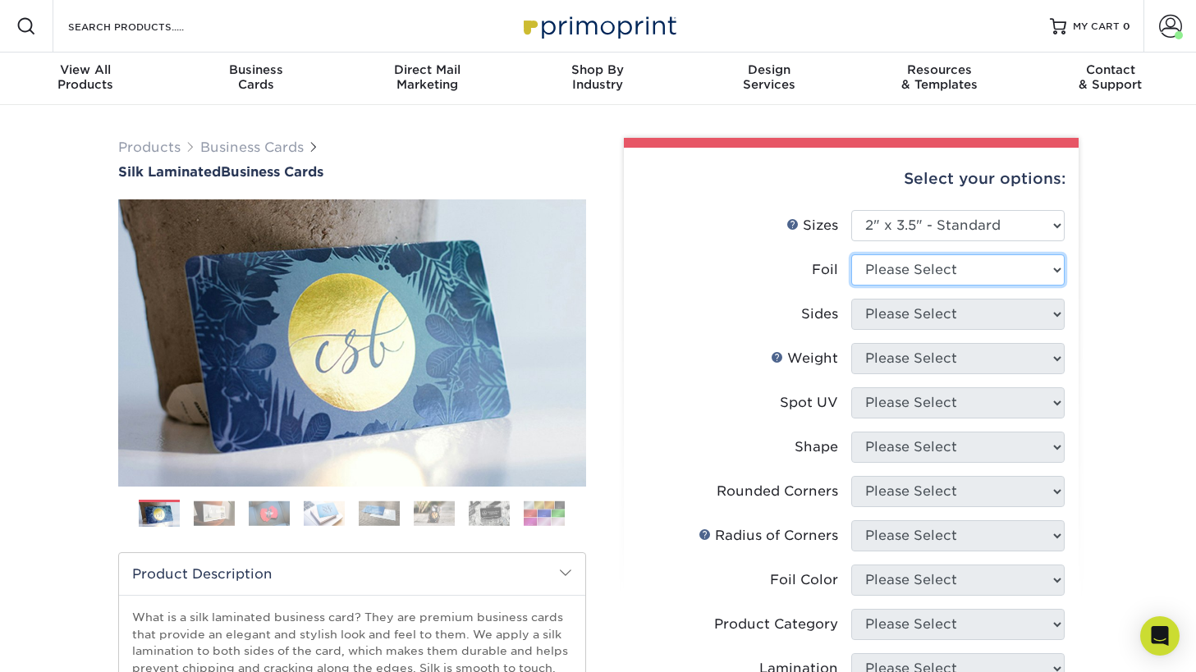
select select "1"
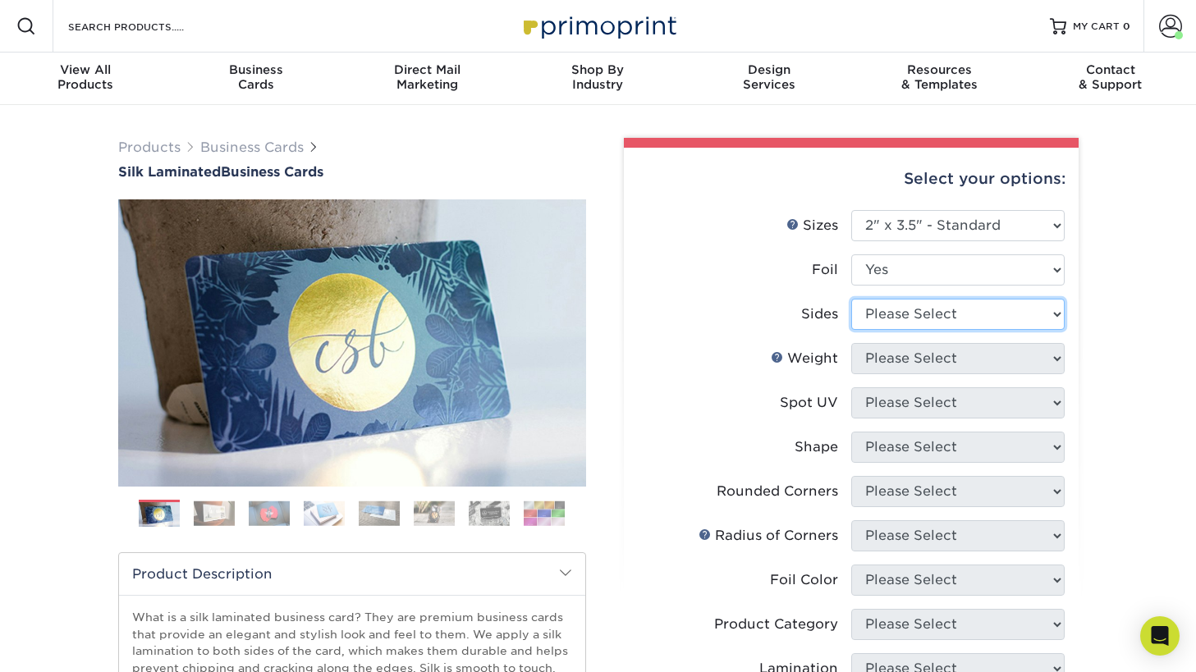
select select "a75ac2f1-9911-48d6-841d-245b5ac08f27"
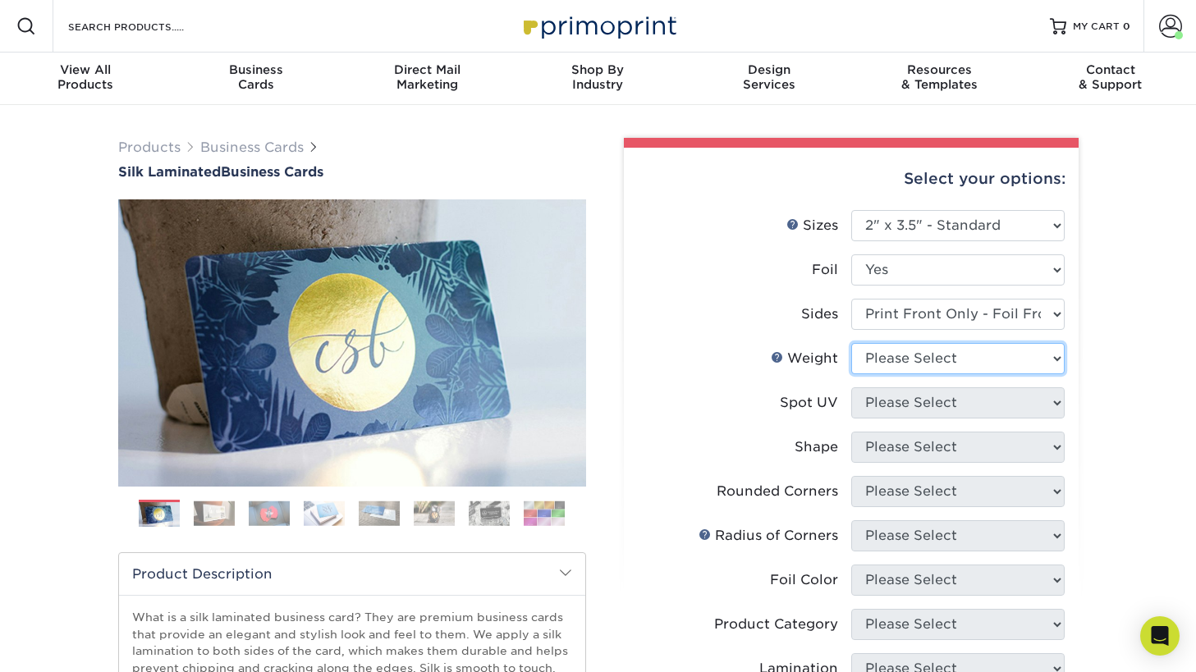
select select "16PT"
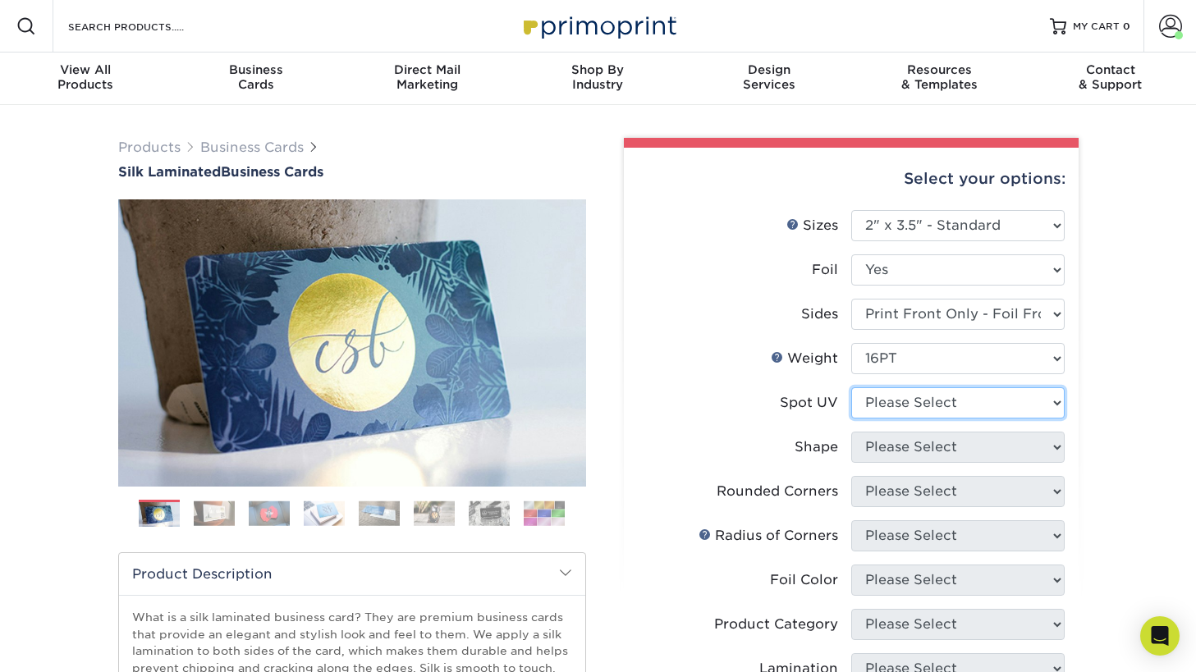
select select "3"
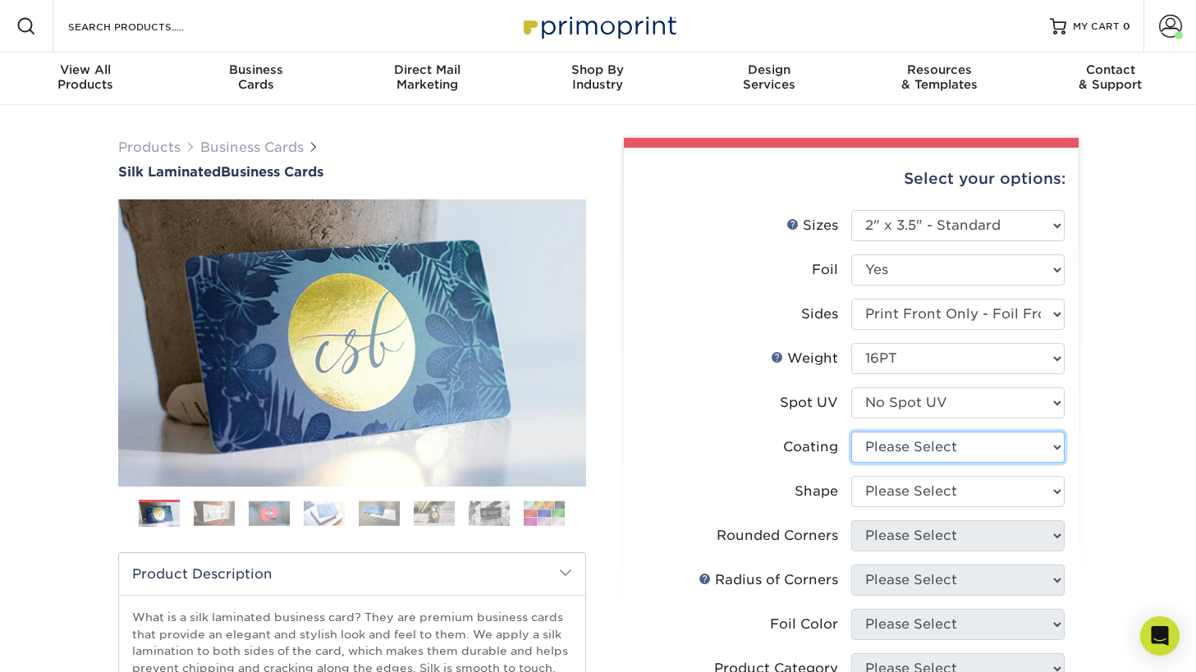
select select "3e7618de-abca-4bda-9f97-8b9129e913d8"
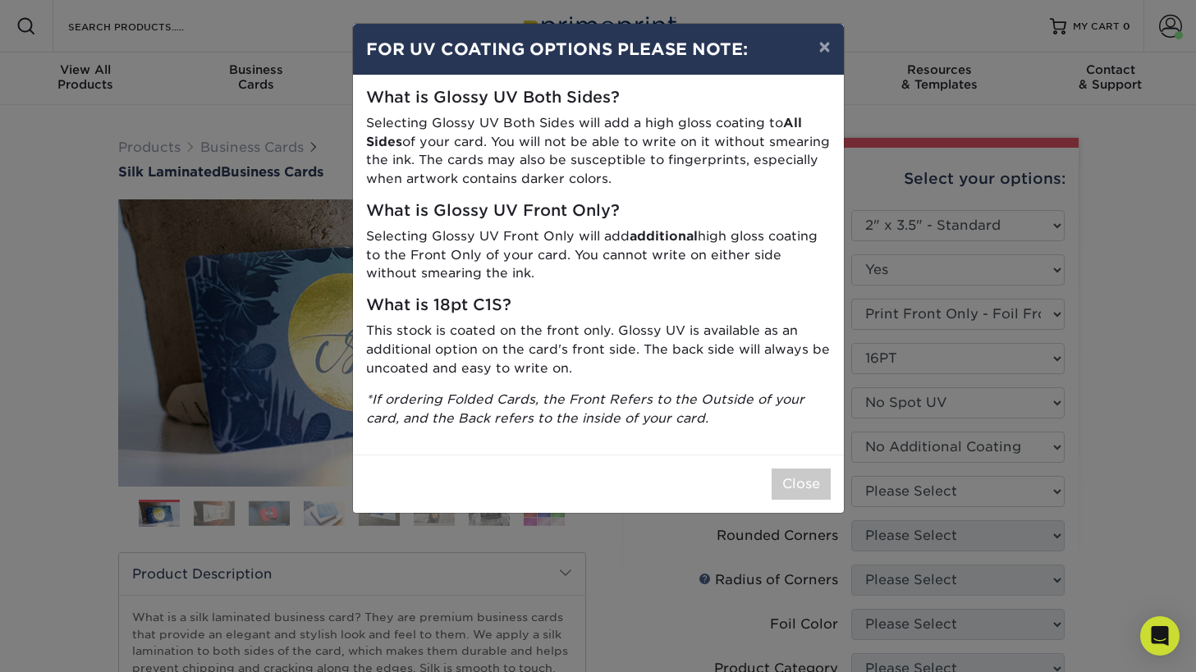
click at [786, 474] on button "Close" at bounding box center [801, 484] width 59 height 31
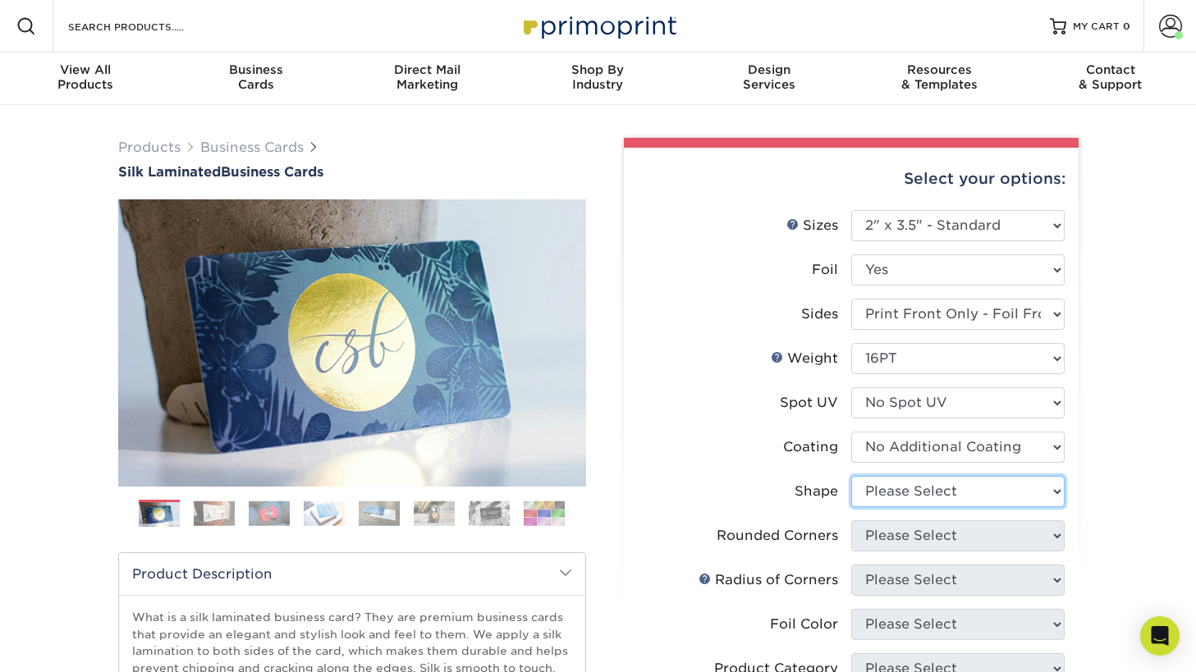
select select "standard"
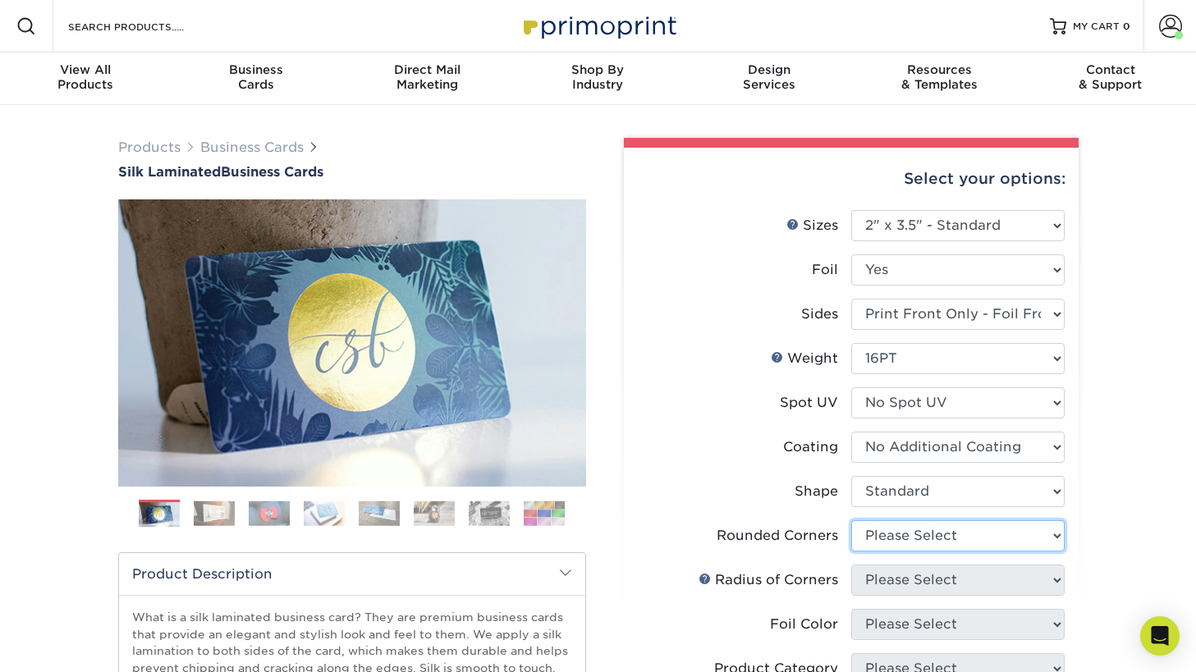
select select "0"
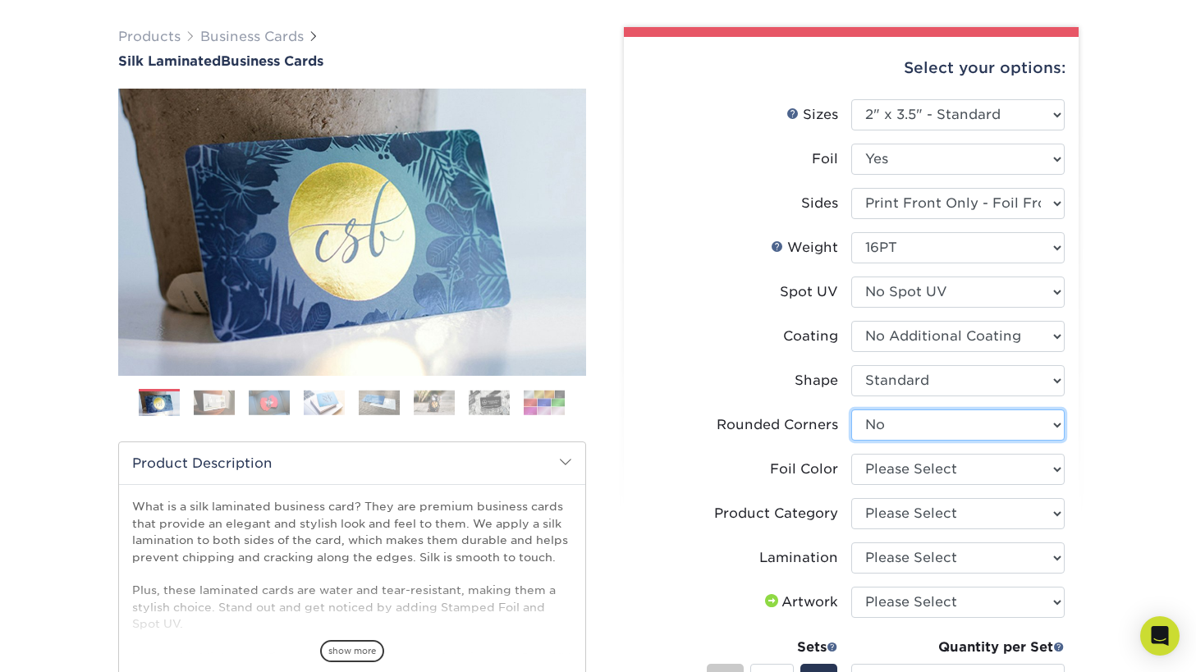
scroll to position [116, 0]
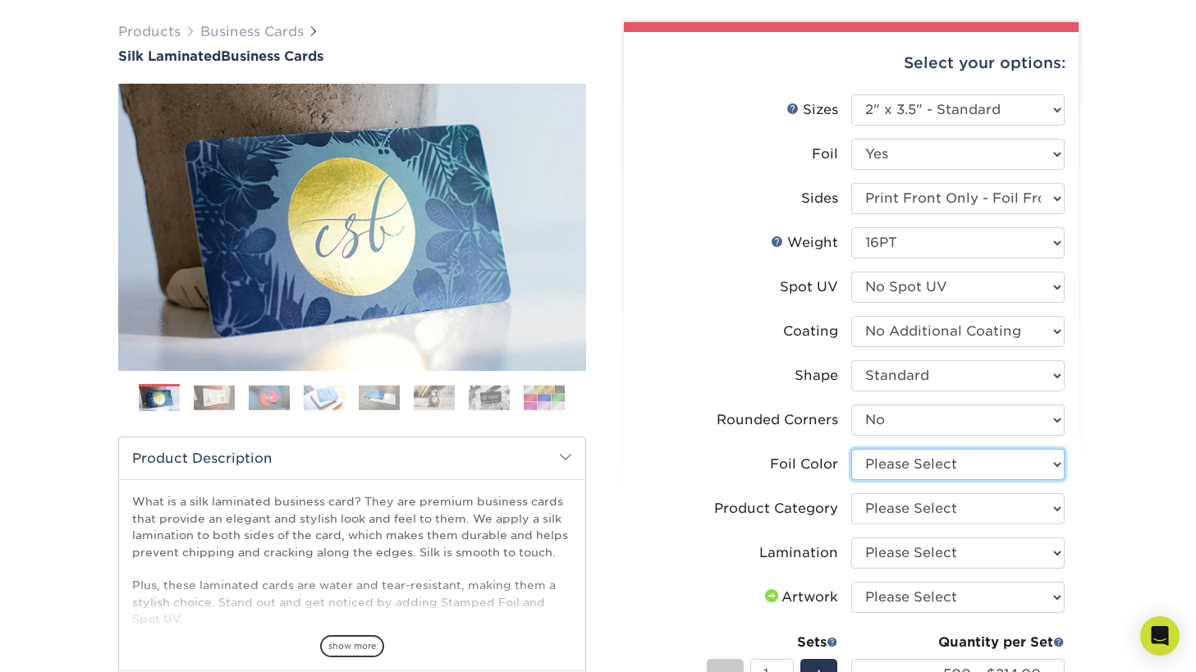
select select "a834dd52-fe06-4ed6-9a86-5bd3c2d02515"
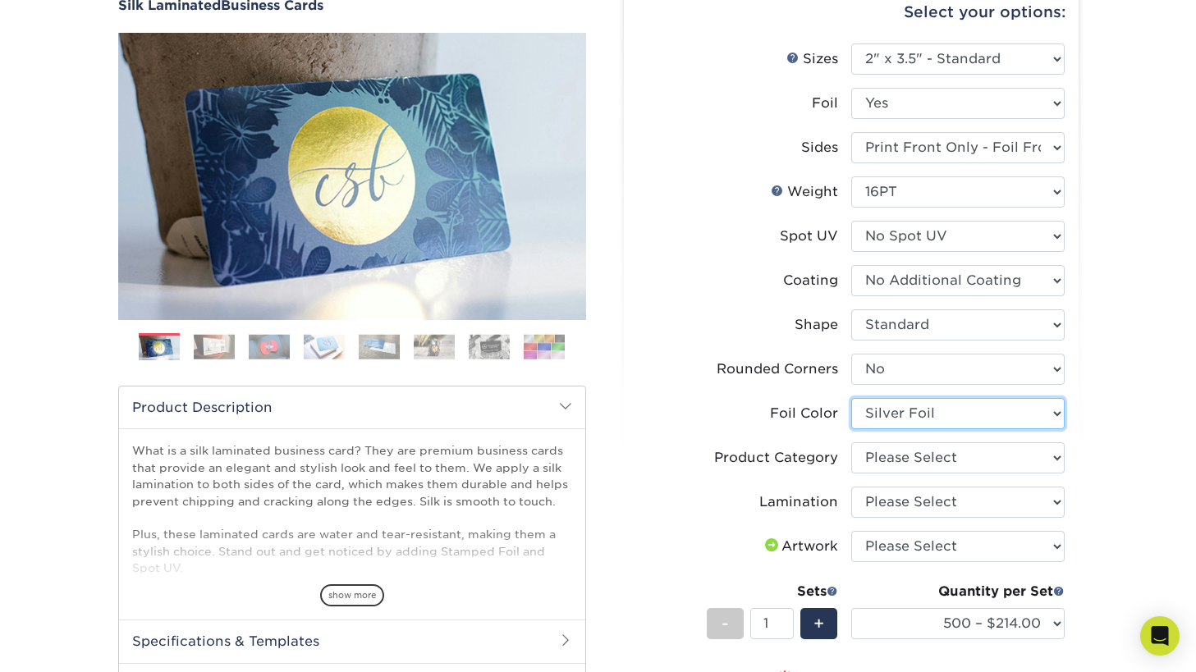
scroll to position [150, 0]
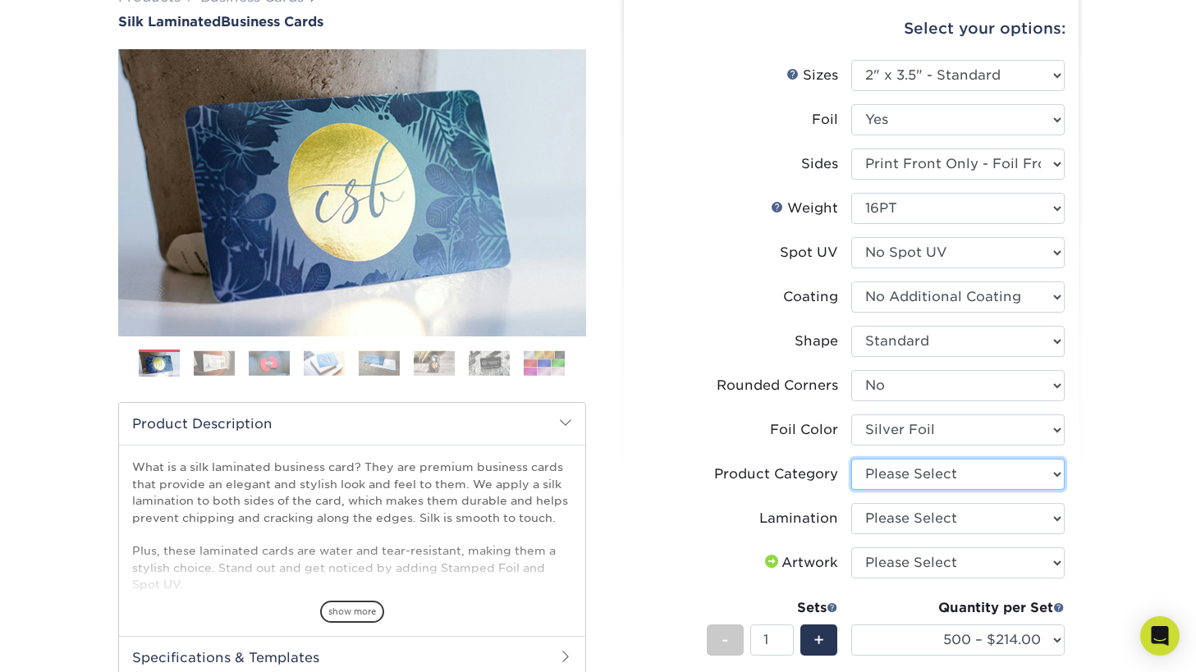
select select "3b5148f1-0588-4f88-a218-97bcfdce65c1"
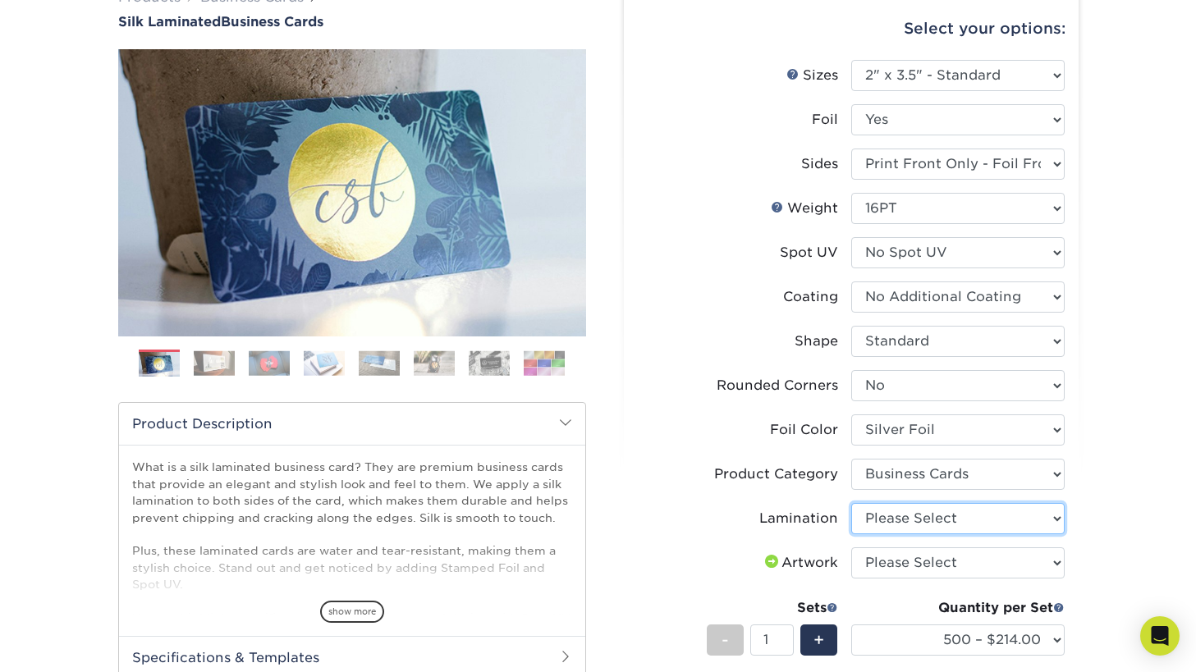
select select "ccacb42f-45f7-42d3-bbd3-7c8421cf37f0"
click at [1064, 553] on ul "Sizes Help Sizes Please Select 1.5" x 3.5" - Mini 1.75" x 3.5" - Mini 2" x 2" -…" at bounding box center [851, 442] width 428 height 765
select select "upload"
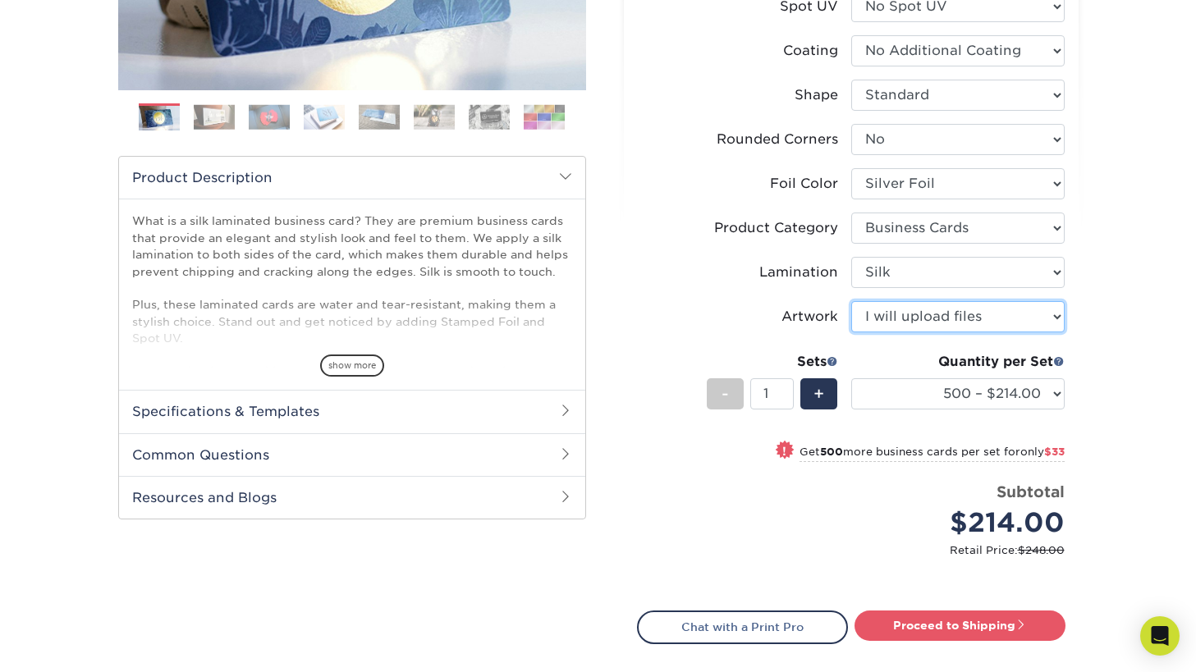
scroll to position [422, 0]
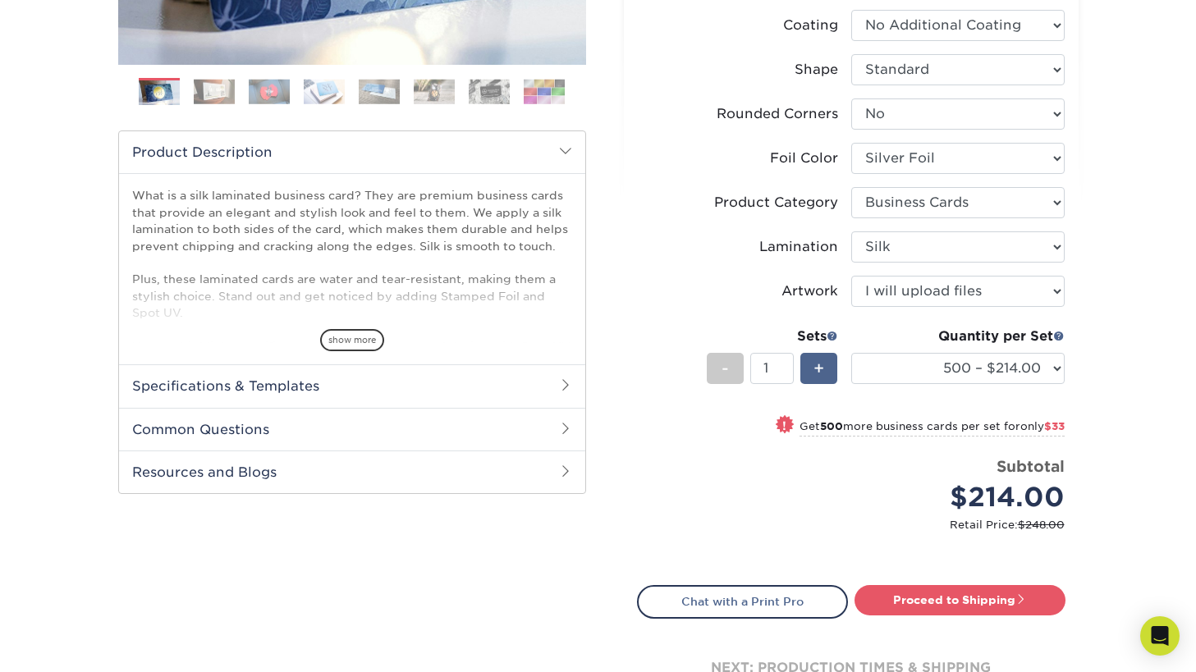
click at [818, 365] on span "+" at bounding box center [818, 368] width 11 height 25
type input "2"
